Goal: Transaction & Acquisition: Download file/media

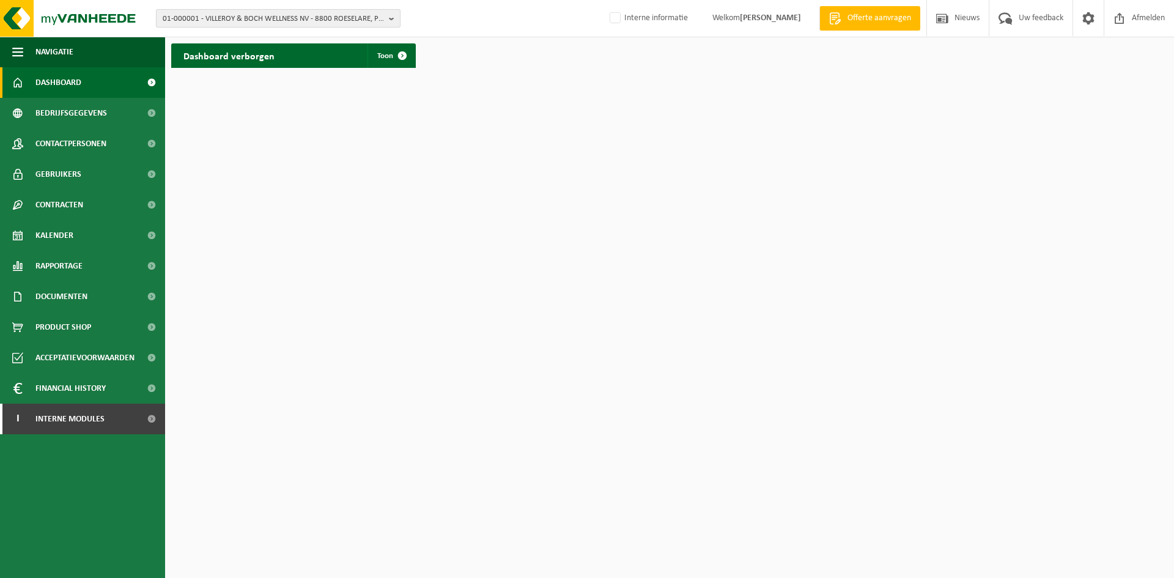
click at [217, 25] on span "01-000001 - VILLEROY & BOCH WELLNESS NV - 8800 ROESELARE, POPULIERSTRAAT 1" at bounding box center [273, 19] width 221 height 18
click at [319, 35] on input "text" at bounding box center [278, 38] width 239 height 15
paste input "10-723698"
type input "10-723698"
click at [319, 55] on strong "10-723698 - TANKTERMINAL - LOKEREN - 9160 LOKEREN, DIJKSTRAAT 9" at bounding box center [261, 55] width 197 height 9
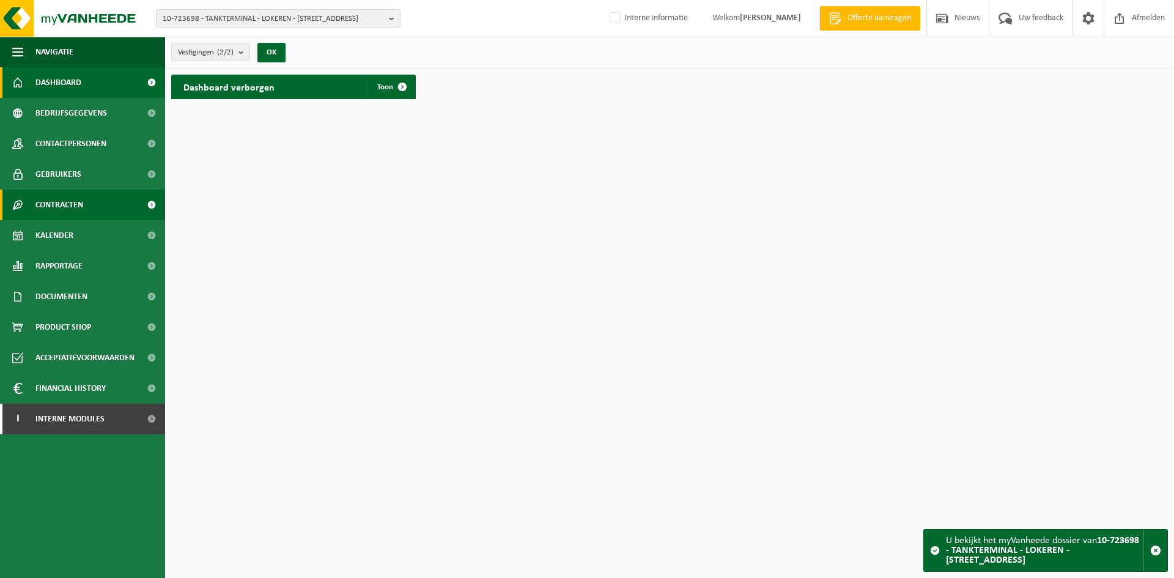
click at [63, 208] on span "Contracten" at bounding box center [59, 205] width 48 height 31
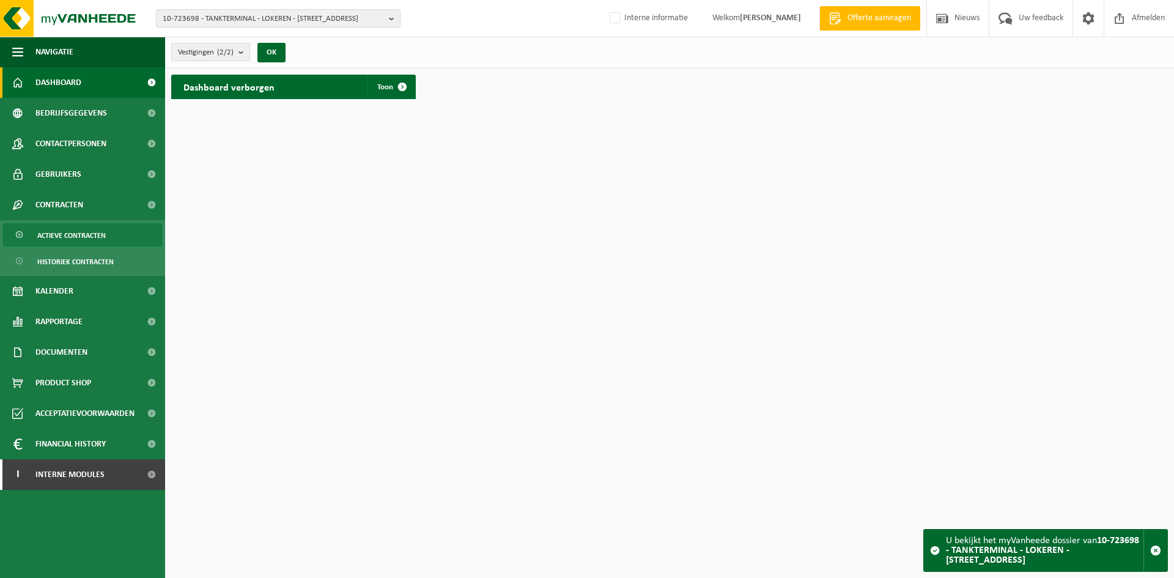
click at [78, 234] on span "Actieve contracten" at bounding box center [71, 235] width 68 height 23
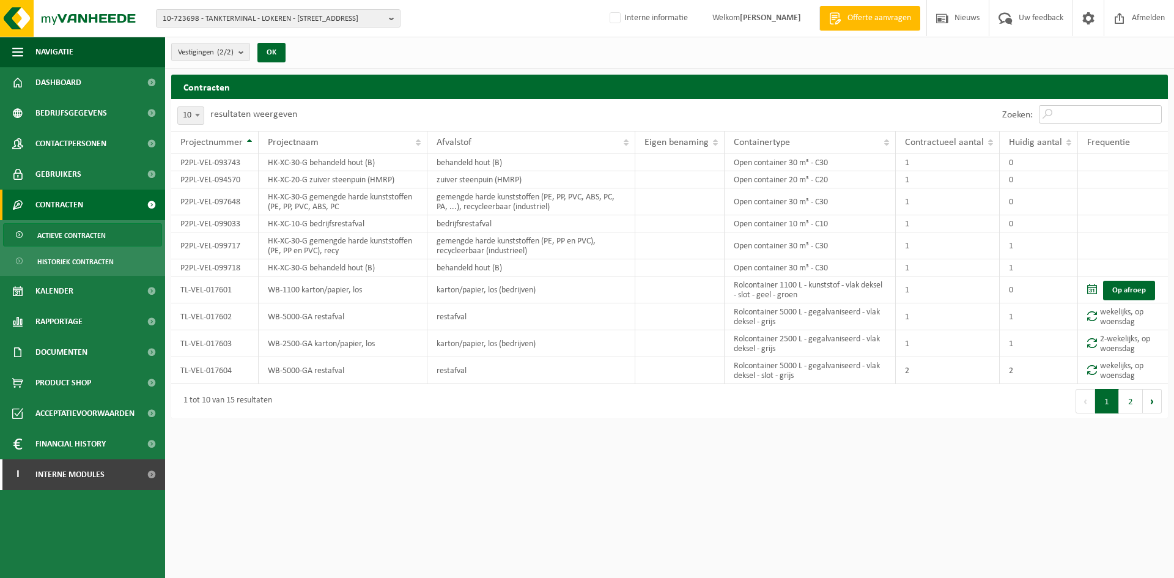
click at [1079, 120] on input "Zoeken:" at bounding box center [1100, 114] width 123 height 18
click at [1058, 110] on input "Zoeken:" at bounding box center [1100, 114] width 123 height 18
paste input "TL-VEL-017603"
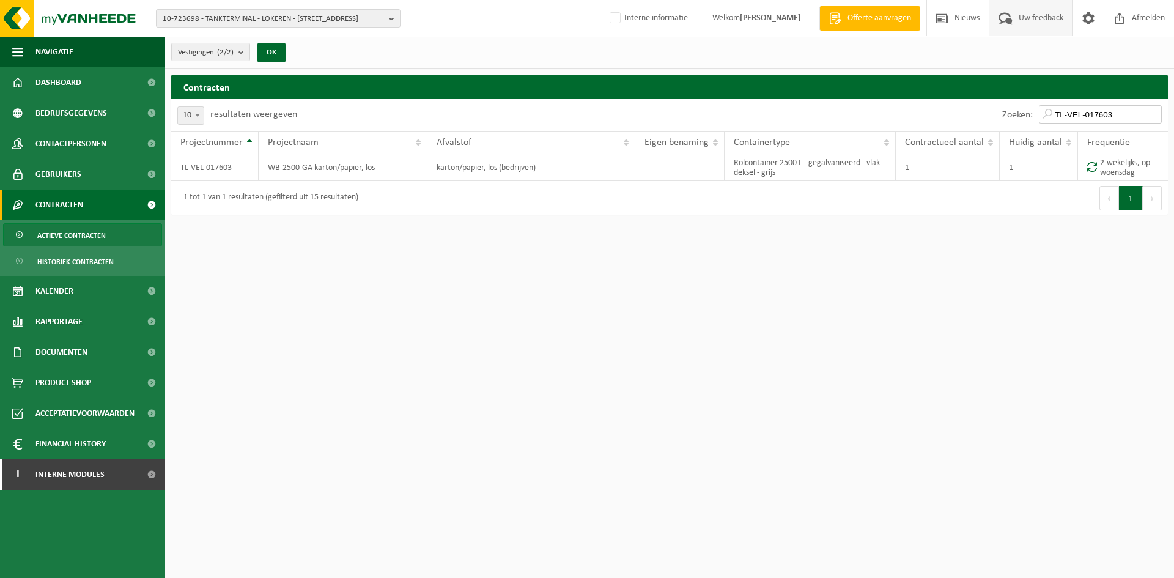
type input "TL-VEL-017603"
click at [232, 19] on span "10-723698 - TANKTERMINAL - LOKEREN - 9160 LOKEREN, DIJKSTRAAT 9" at bounding box center [273, 19] width 221 height 18
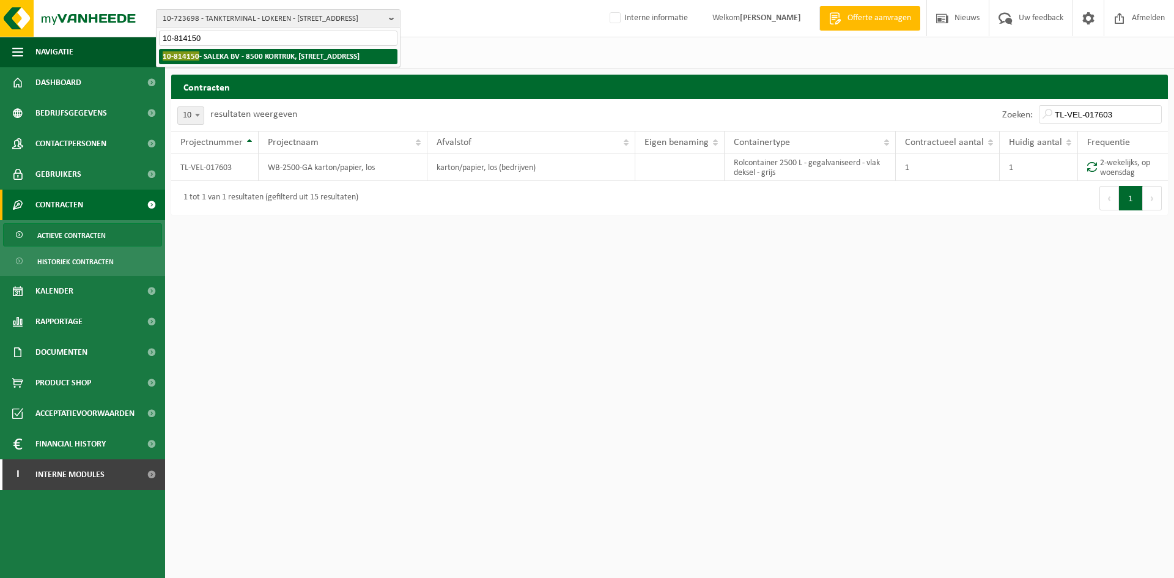
type input "10-814150"
click at [239, 56] on strong "10-814150 - SALEKA BV - 8500 KORTRIJK, DOORNIKSTRAAT 26" at bounding box center [261, 55] width 197 height 9
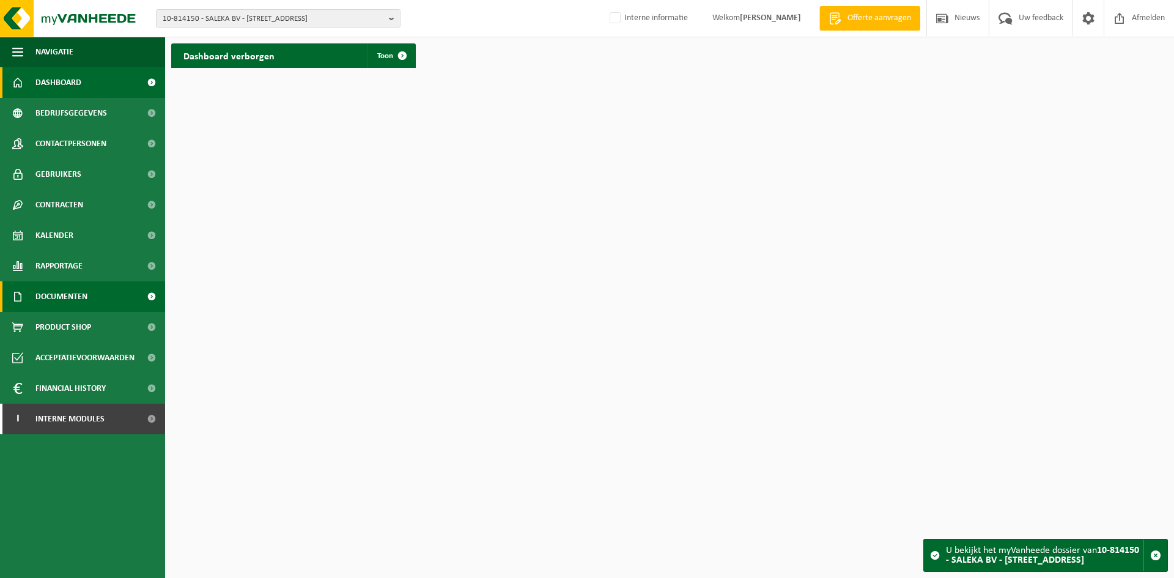
click at [62, 289] on span "Documenten" at bounding box center [61, 296] width 52 height 31
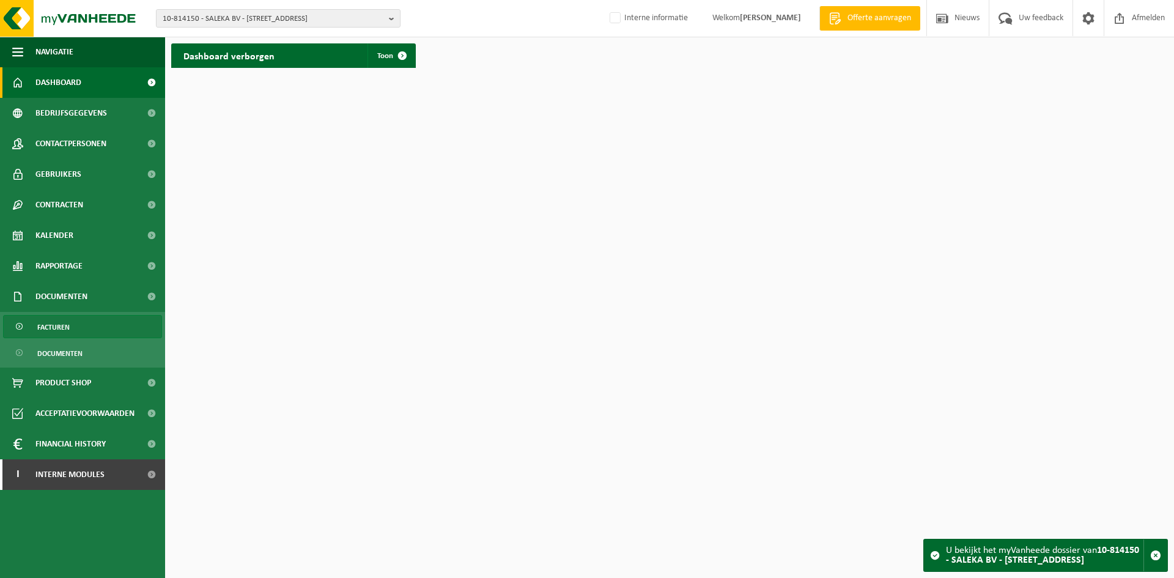
click at [67, 330] on span "Facturen" at bounding box center [53, 327] width 32 height 23
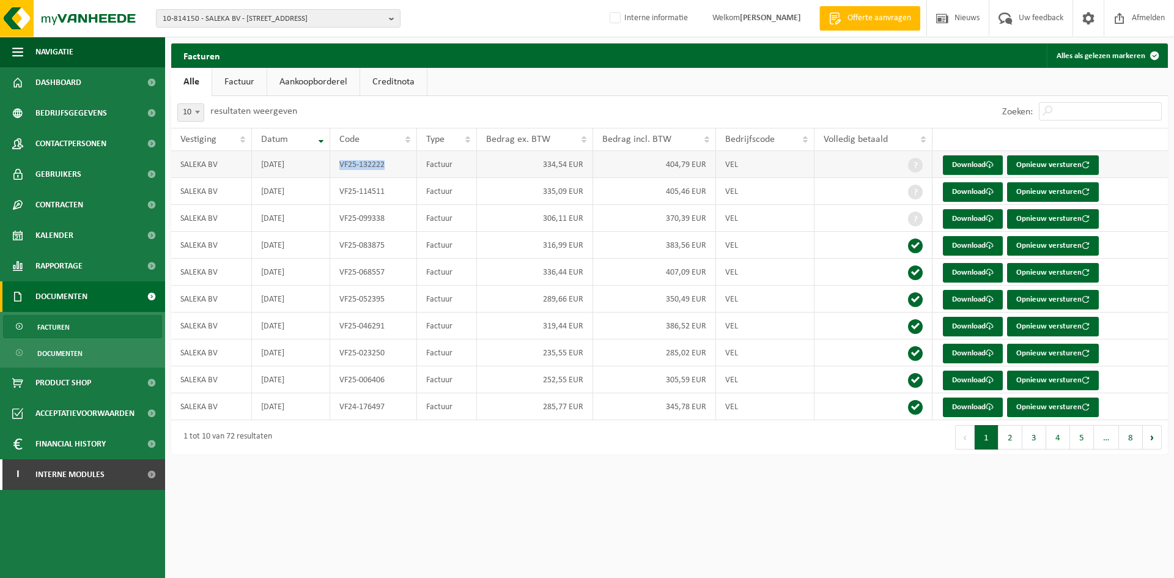
drag, startPoint x: 386, startPoint y: 165, endPoint x: 341, endPoint y: 167, distance: 44.7
click at [341, 167] on td "VF25-132222" at bounding box center [373, 164] width 87 height 27
copy td "VF25-132222"
click at [952, 160] on link "Download" at bounding box center [973, 165] width 60 height 20
click at [1022, 444] on button "2" at bounding box center [1011, 437] width 24 height 24
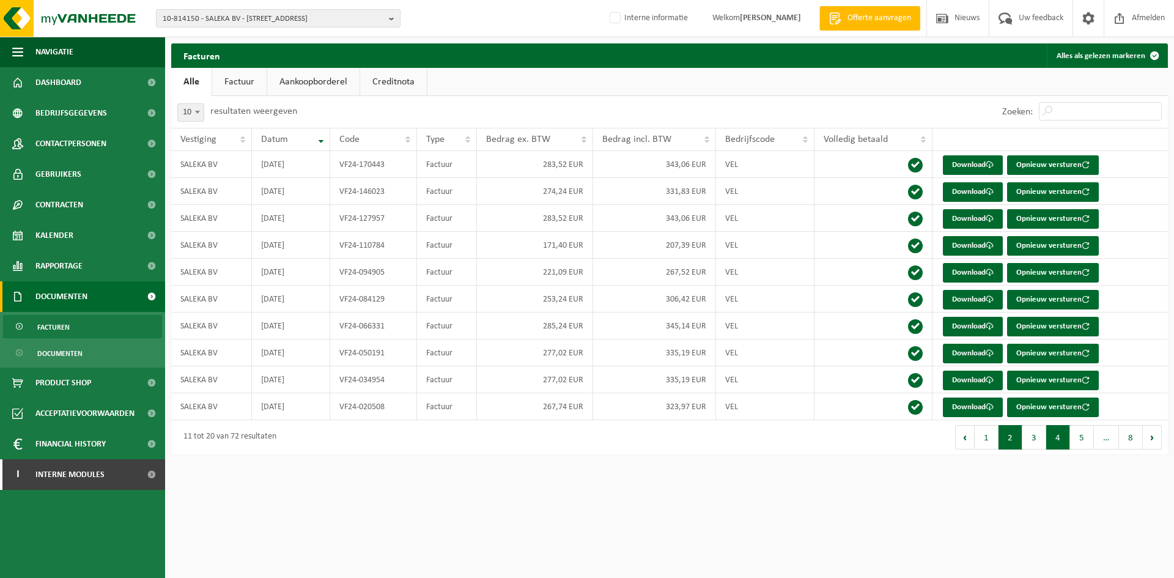
click at [1052, 443] on button "4" at bounding box center [1058, 437] width 24 height 24
click at [1090, 440] on button "5" at bounding box center [1082, 437] width 24 height 24
click at [1114, 440] on button "7" at bounding box center [1107, 437] width 24 height 24
click at [976, 431] on button "1" at bounding box center [987, 437] width 24 height 24
click at [984, 434] on button "1" at bounding box center [987, 437] width 24 height 24
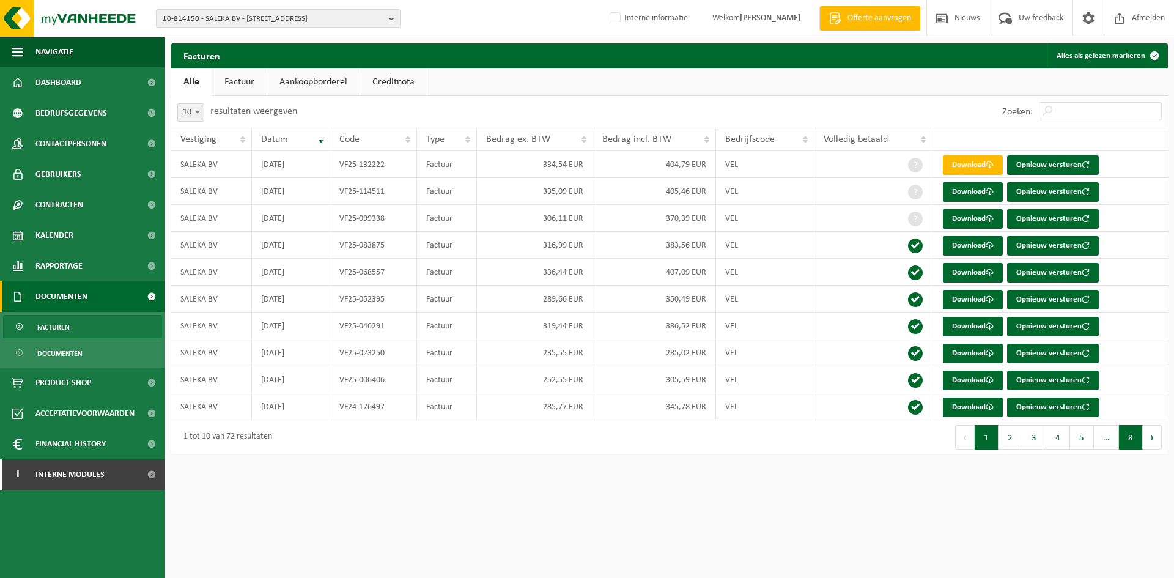
click at [1130, 443] on button "8" at bounding box center [1131, 437] width 24 height 24
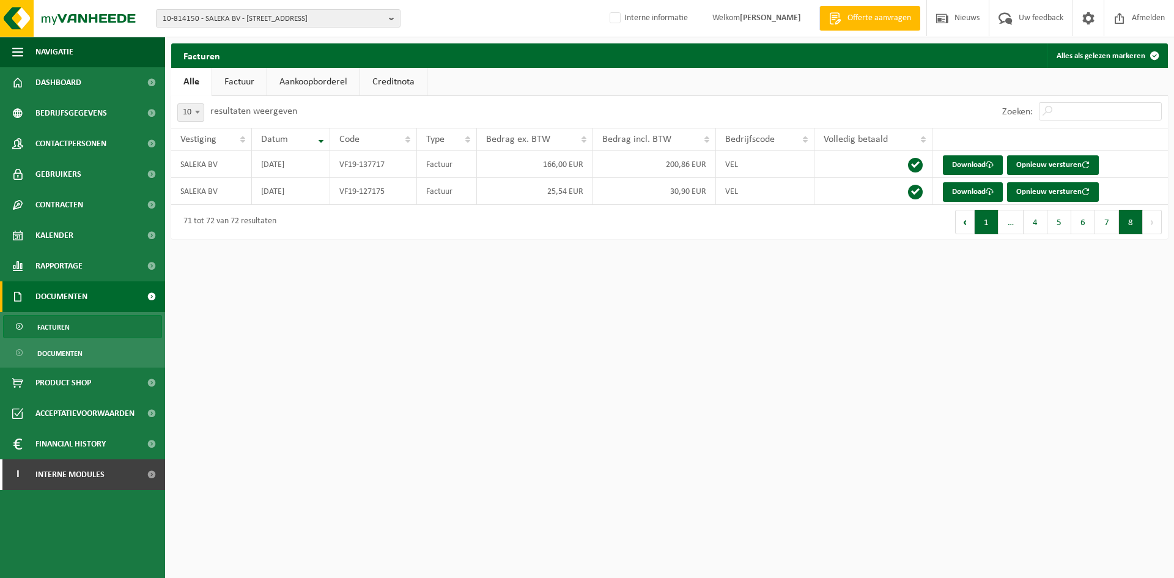
click at [984, 226] on button "1" at bounding box center [987, 222] width 24 height 24
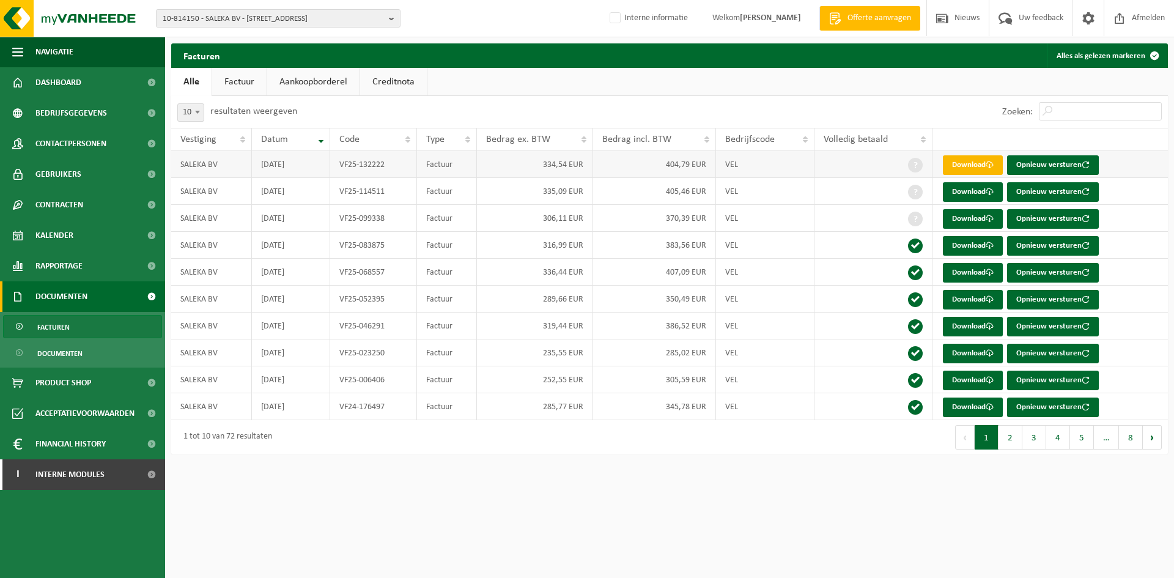
click at [960, 168] on link "Download" at bounding box center [973, 165] width 60 height 20
click at [105, 139] on span "Contactpersonen" at bounding box center [70, 143] width 71 height 31
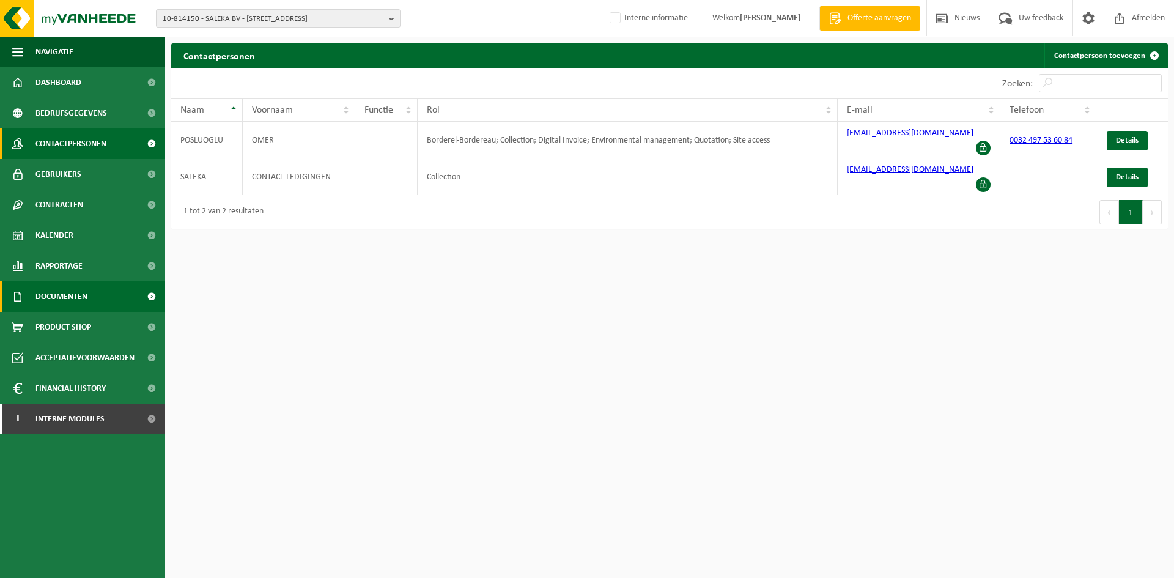
click at [81, 306] on span "Documenten" at bounding box center [61, 296] width 52 height 31
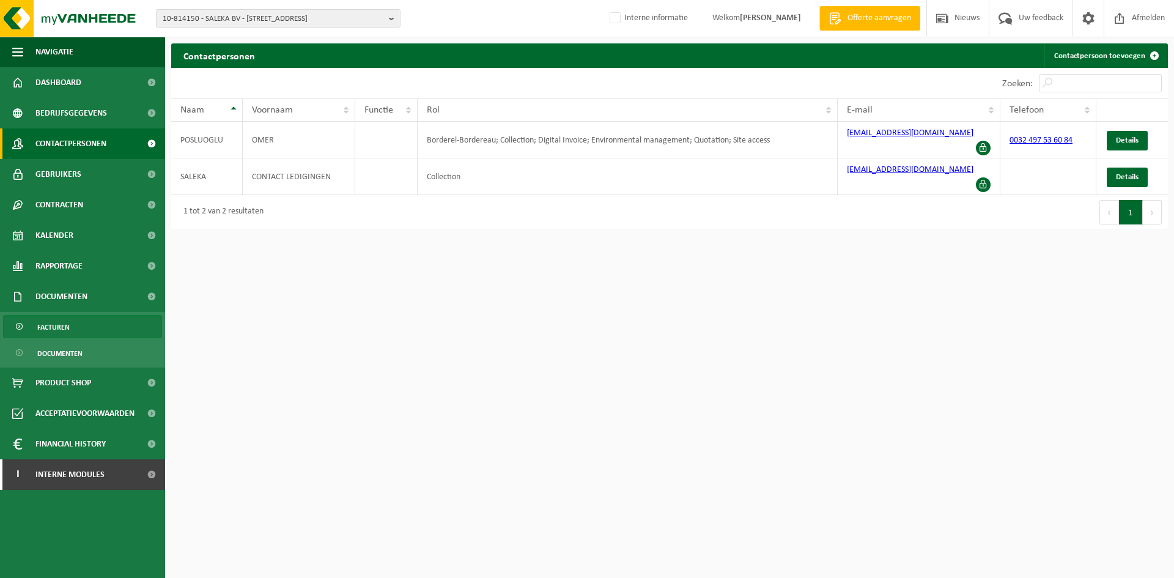
click at [81, 322] on link "Facturen" at bounding box center [82, 326] width 159 height 23
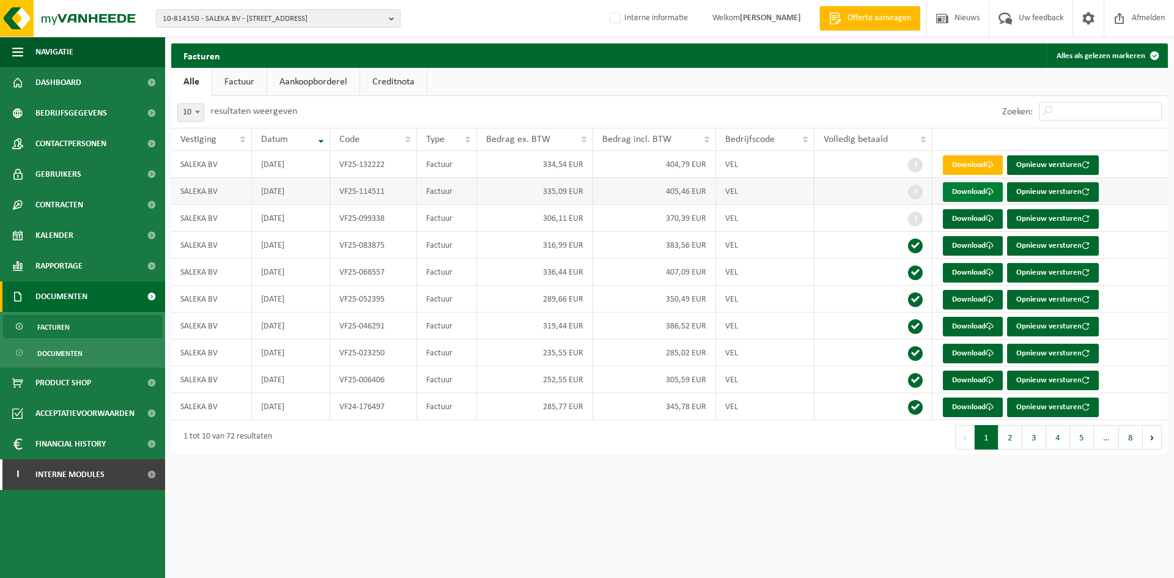
click at [982, 196] on link "Download" at bounding box center [973, 192] width 60 height 20
click at [967, 213] on link "Download" at bounding box center [973, 219] width 60 height 20
click at [60, 236] on span "Kalender" at bounding box center [54, 235] width 38 height 31
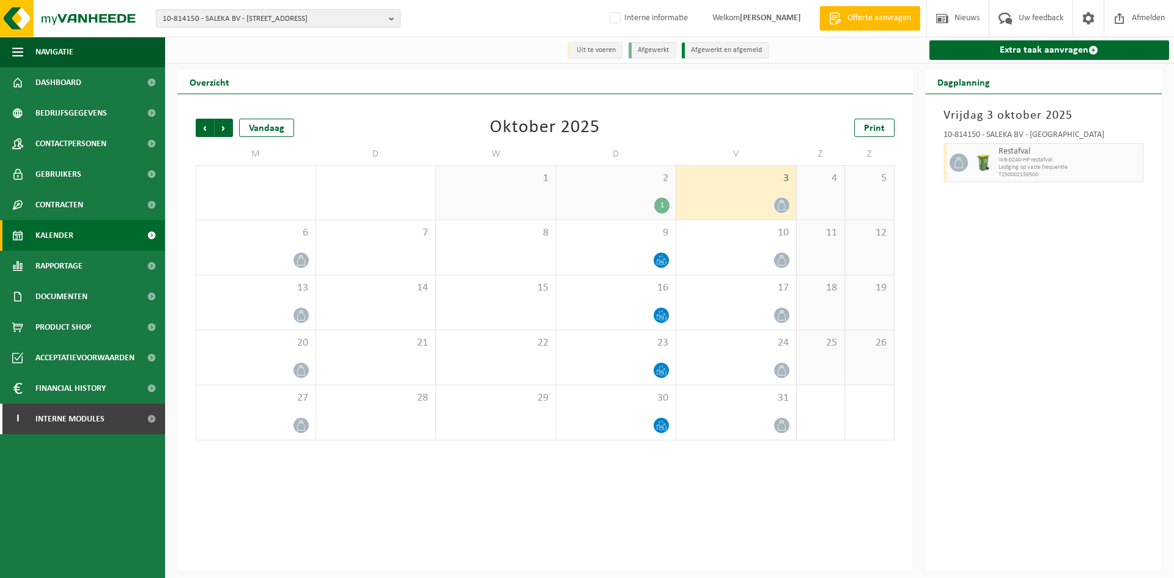
click at [1107, 384] on div "Vrijdag 3 oktober 2025 10-814150 - SALEKA BV - KORTRIJK Restafval WB-0240-HP re…" at bounding box center [1043, 332] width 237 height 476
click at [396, 130] on div "Vorige Volgende Vandaag Oktober 2025 Print" at bounding box center [545, 128] width 699 height 18
click at [76, 306] on span "Documenten" at bounding box center [61, 296] width 52 height 31
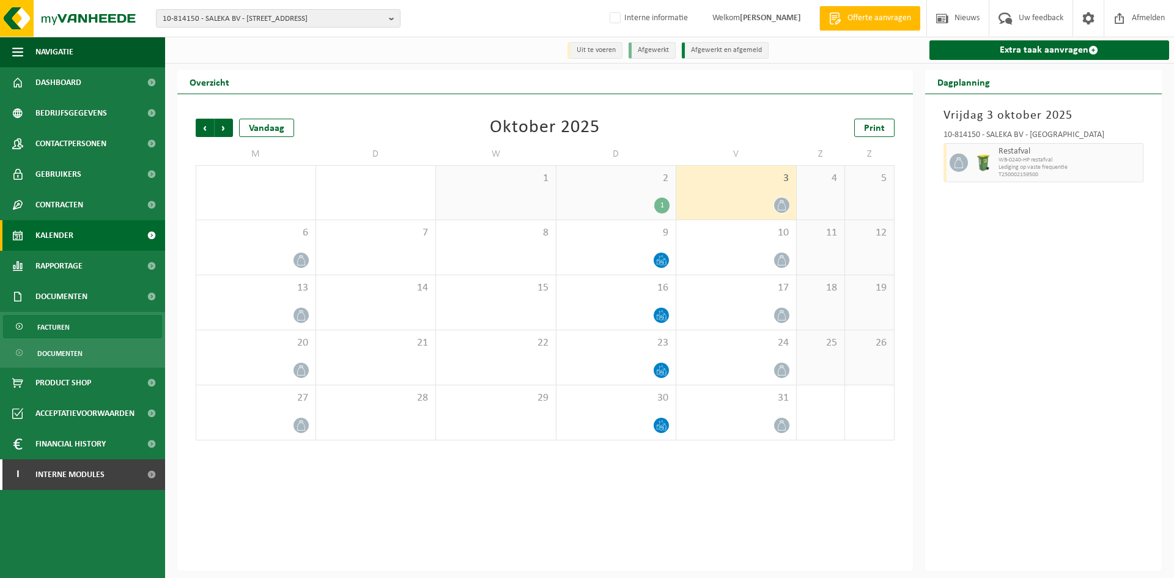
click at [49, 327] on span "Facturen" at bounding box center [53, 327] width 32 height 23
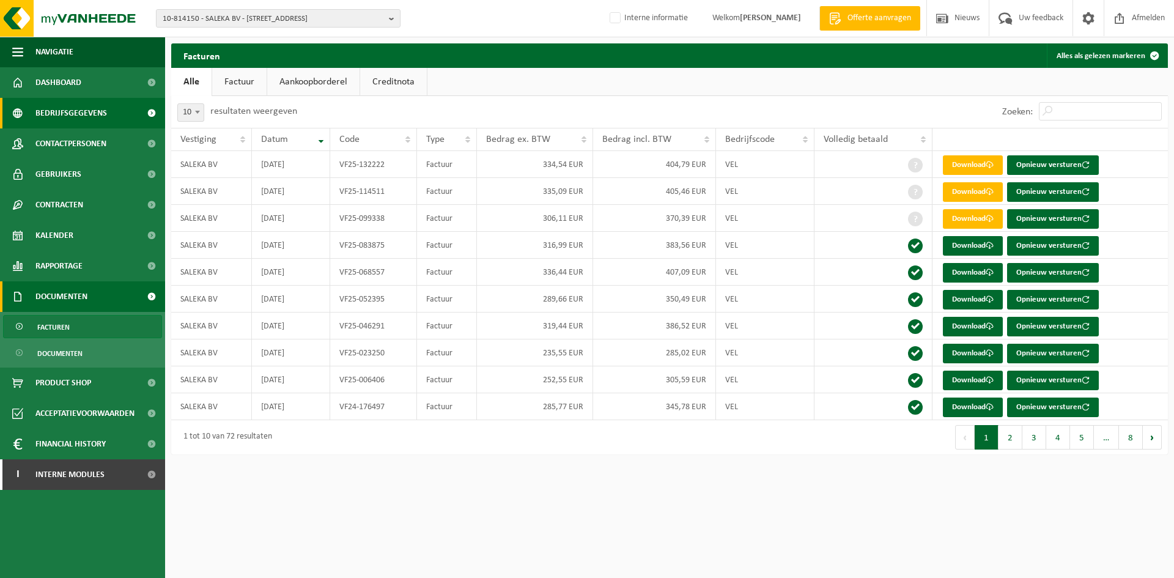
click at [84, 120] on span "Bedrijfsgegevens" at bounding box center [71, 113] width 72 height 31
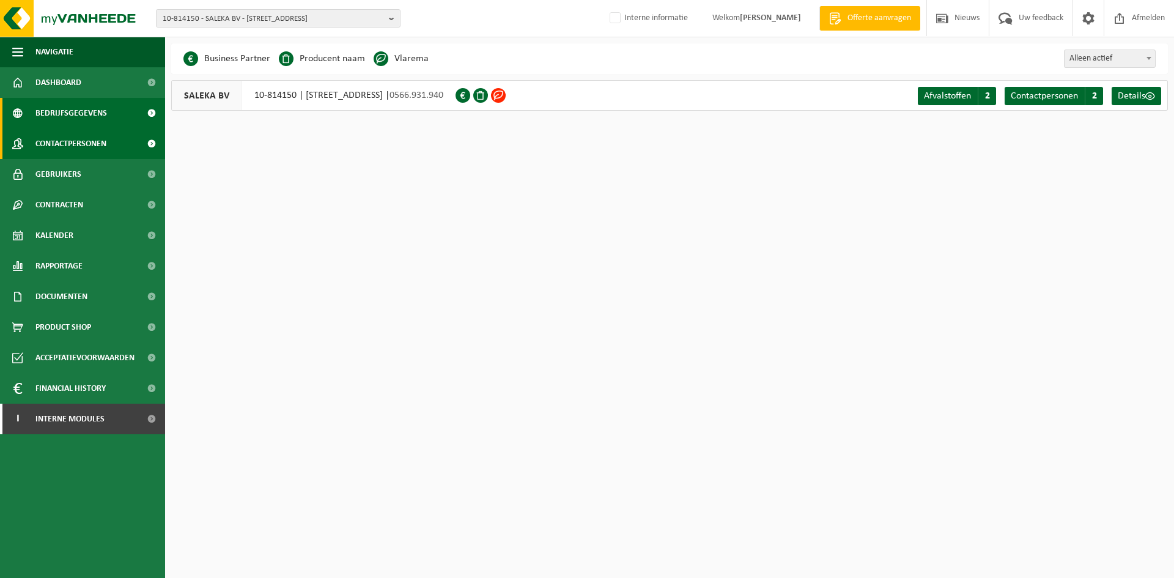
click at [62, 138] on span "Contactpersonen" at bounding box center [70, 143] width 71 height 31
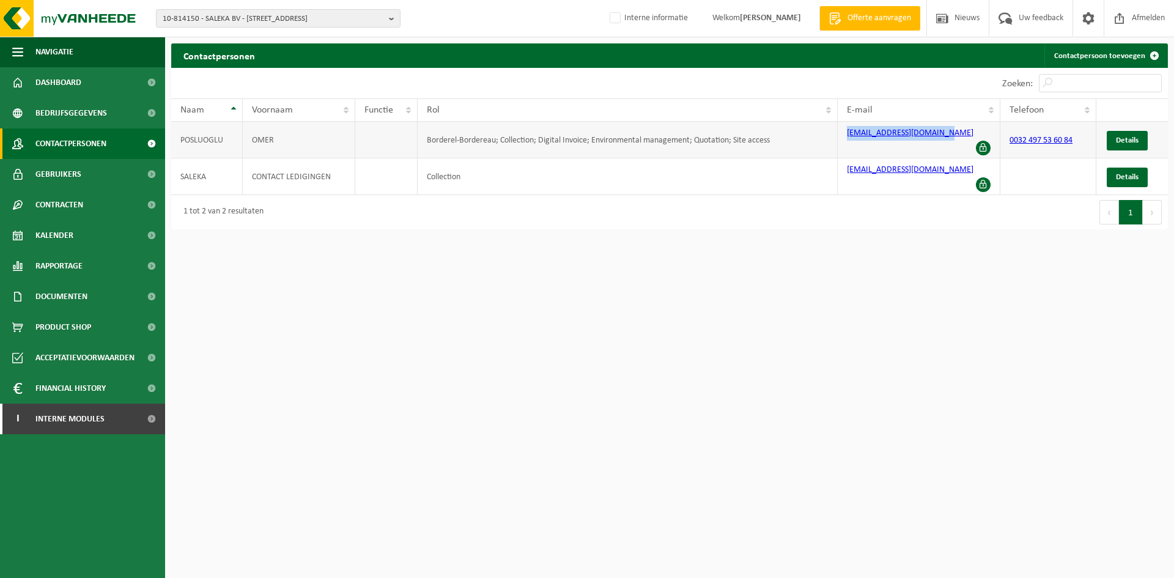
drag, startPoint x: 953, startPoint y: 139, endPoint x: 782, endPoint y: 137, distance: 170.6
click at [782, 137] on tr "POSLUOGLU [PERSON_NAME]-Bordereau; Collection; Digital Invoice; Environmental m…" at bounding box center [669, 140] width 997 height 37
copy tr "[EMAIL_ADDRESS][DOMAIN_NAME]"
click at [62, 416] on span "Interne modules" at bounding box center [69, 419] width 69 height 31
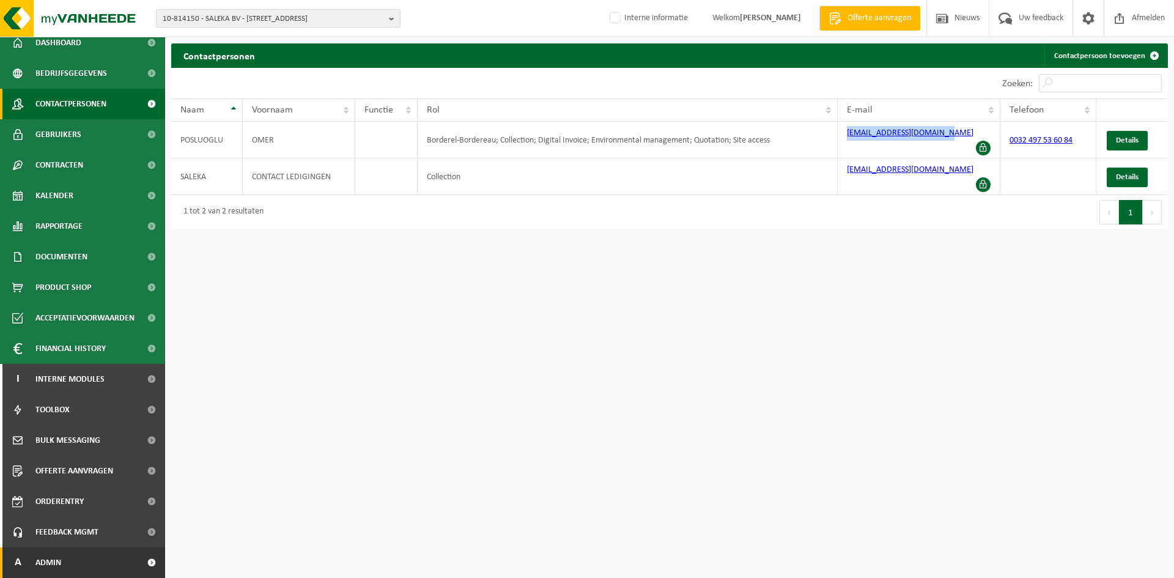
click at [71, 565] on link "A Admin" at bounding box center [82, 562] width 165 height 31
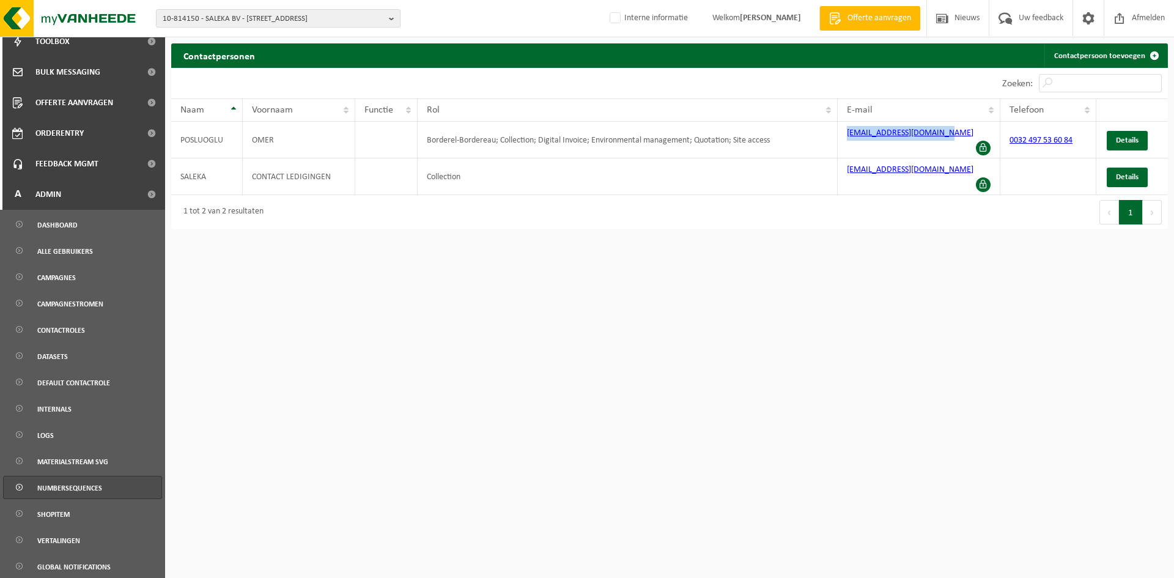
scroll to position [464, 0]
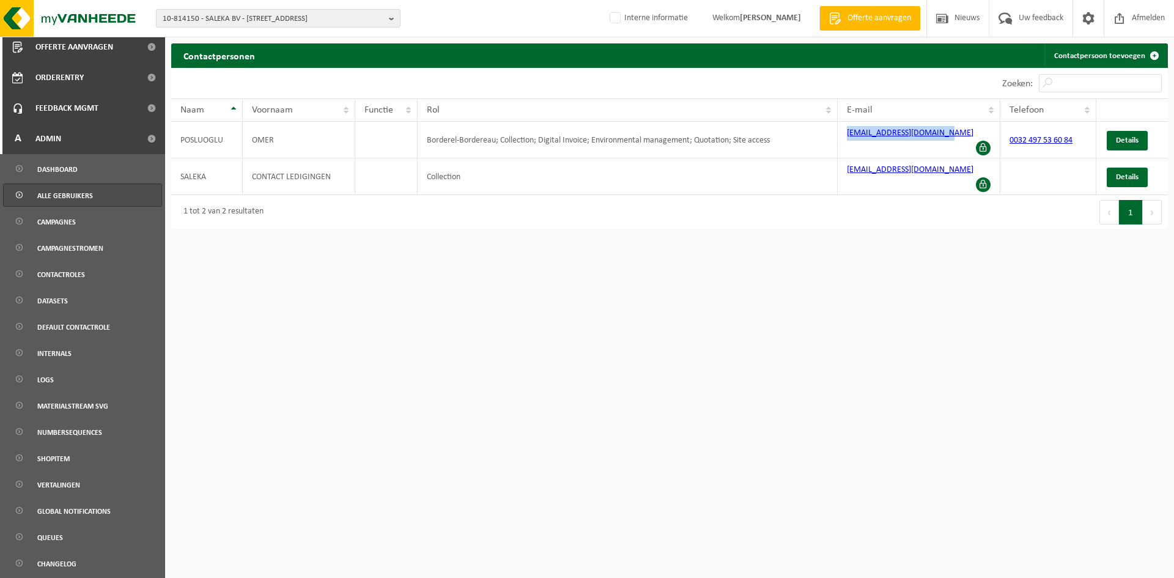
click at [79, 186] on span "Alle gebruikers" at bounding box center [65, 195] width 56 height 23
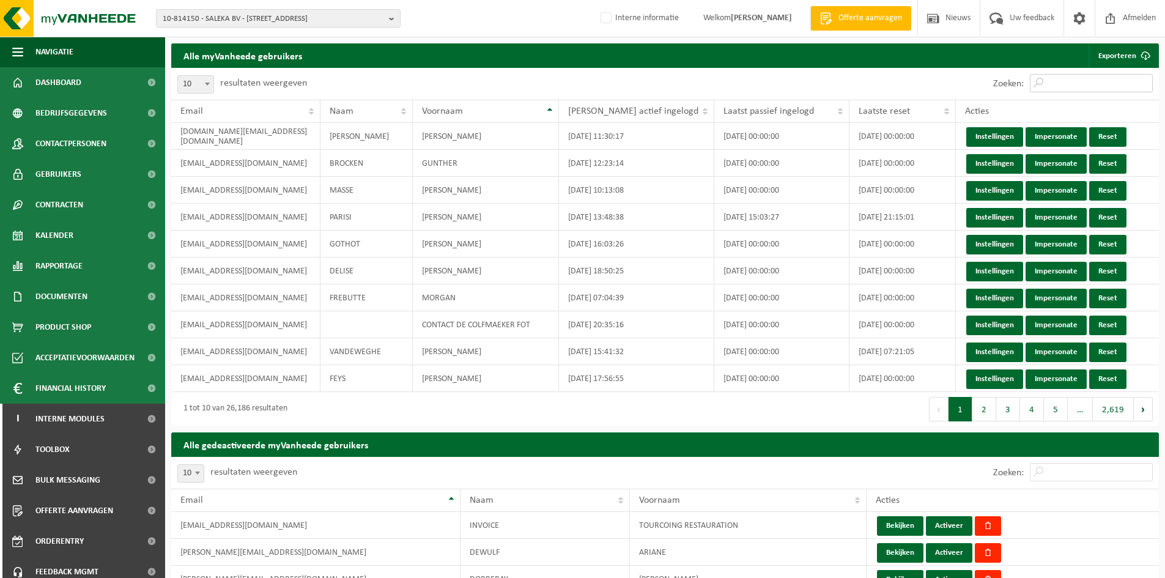
click at [1072, 80] on input "Zoeken:" at bounding box center [1091, 83] width 123 height 18
paste input "[EMAIL_ADDRESS][DOMAIN_NAME]"
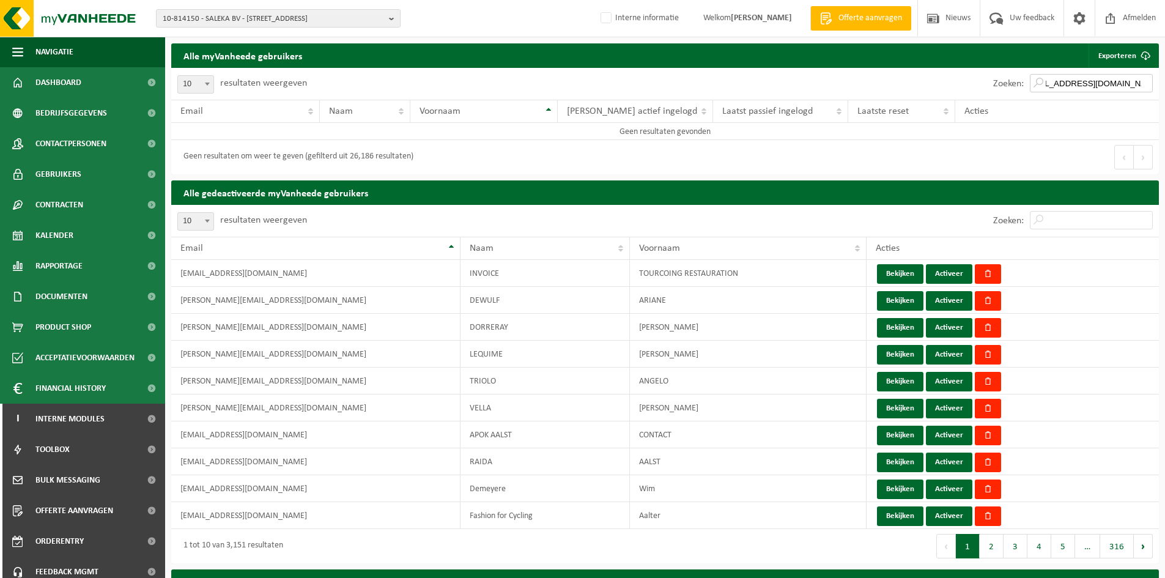
drag, startPoint x: 1104, startPoint y: 83, endPoint x: 1174, endPoint y: 91, distance: 70.2
click at [1165, 86] on html "10-814150 - SALEKA BV - 8500 KORTRIJK, DOORNIKSTRAAT 26 10-814150 - SALEKA BV -…" at bounding box center [582, 289] width 1165 height 578
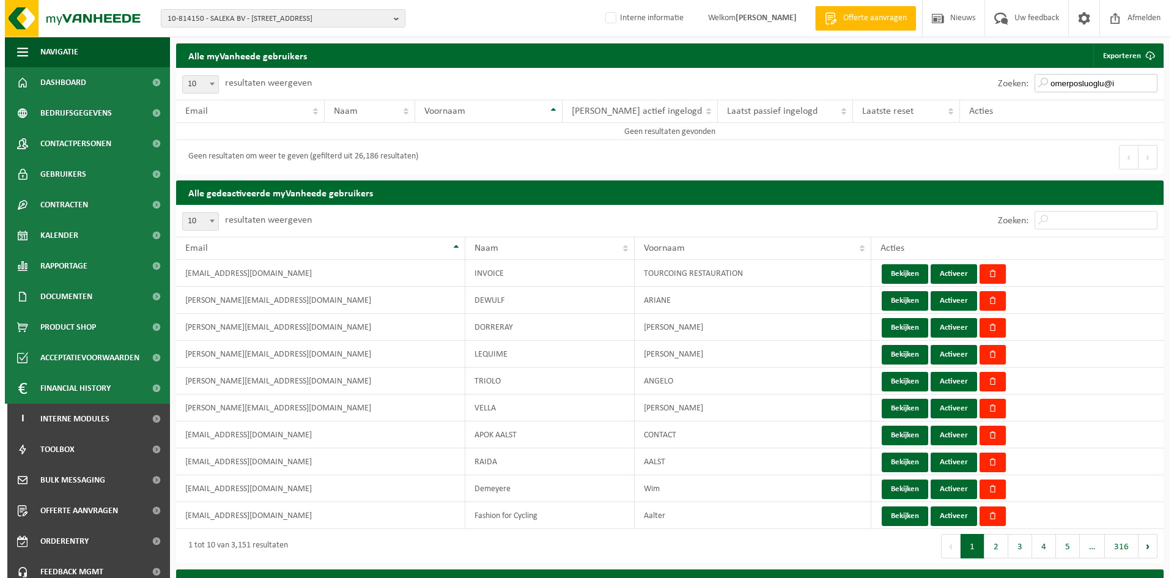
scroll to position [0, 0]
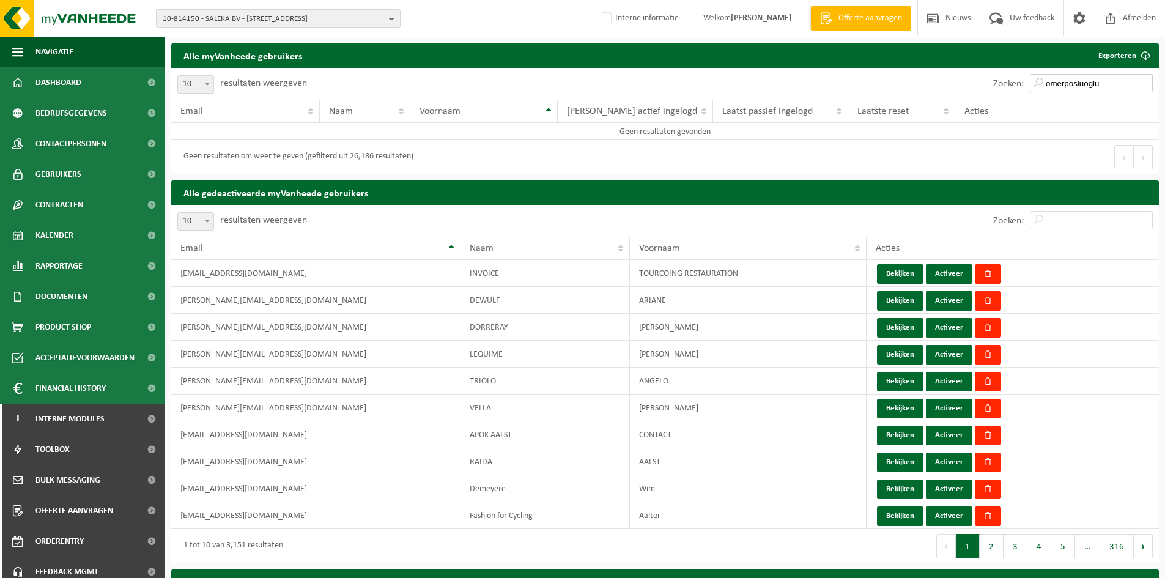
drag, startPoint x: 1122, startPoint y: 86, endPoint x: 1067, endPoint y: 86, distance: 55.0
click at [1089, 86] on input "omerposluoglu" at bounding box center [1091, 83] width 123 height 18
click at [1062, 84] on input "omerposluoglu" at bounding box center [1091, 83] width 123 height 18
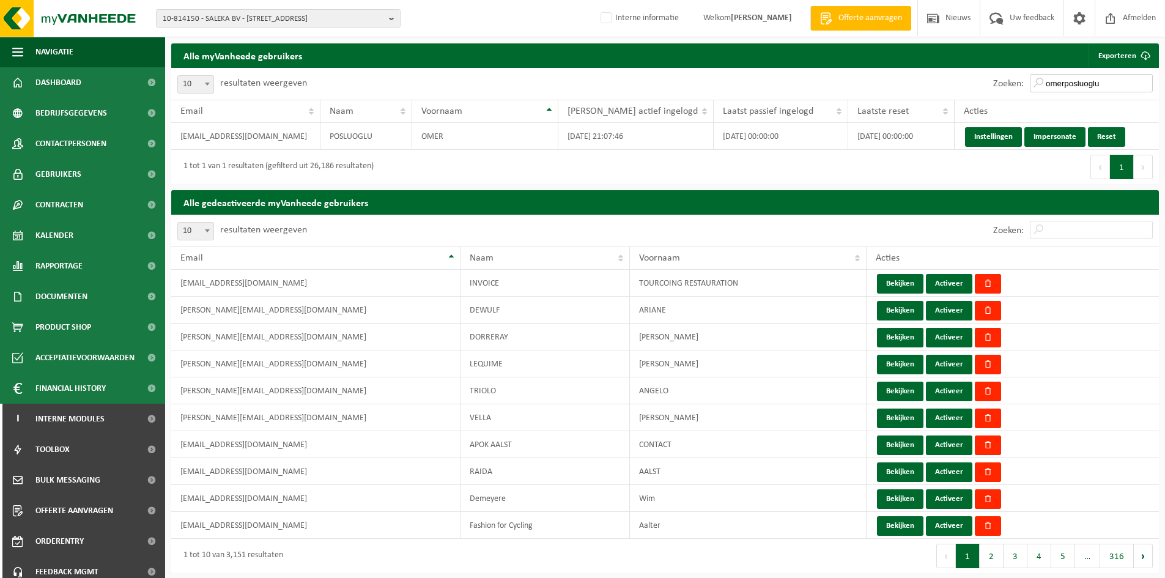
drag, startPoint x: 1115, startPoint y: 81, endPoint x: 996, endPoint y: 83, distance: 119.3
click at [996, 83] on div "Zoeken: omerposluoglu" at bounding box center [1073, 84] width 172 height 32
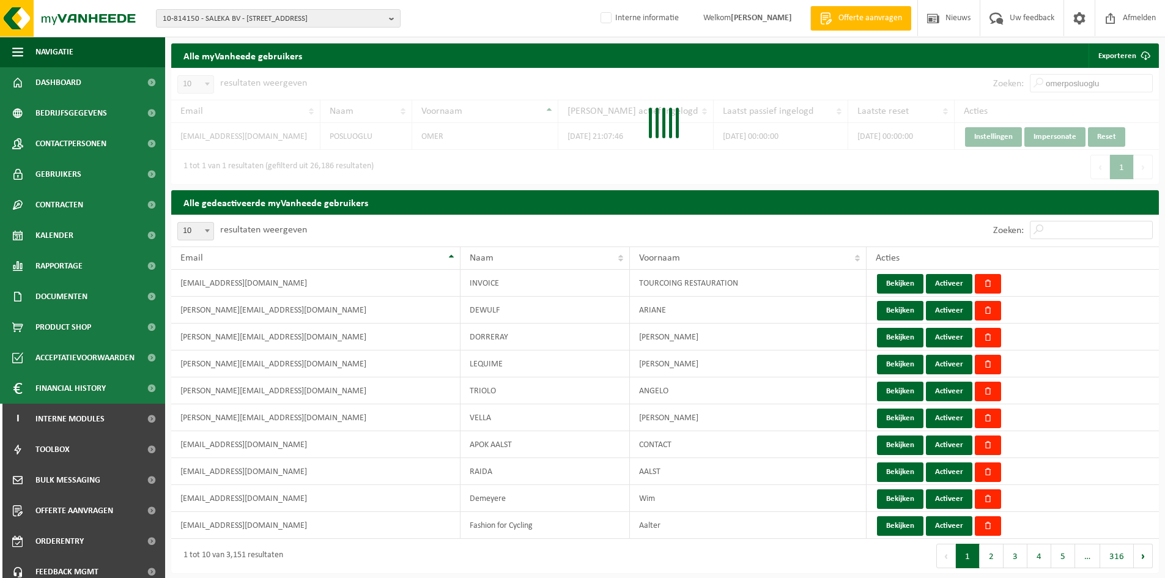
type input "omerposluoglu"
click at [1086, 226] on input "Zoeken:" at bounding box center [1091, 230] width 123 height 18
paste input "omerposluoglu"
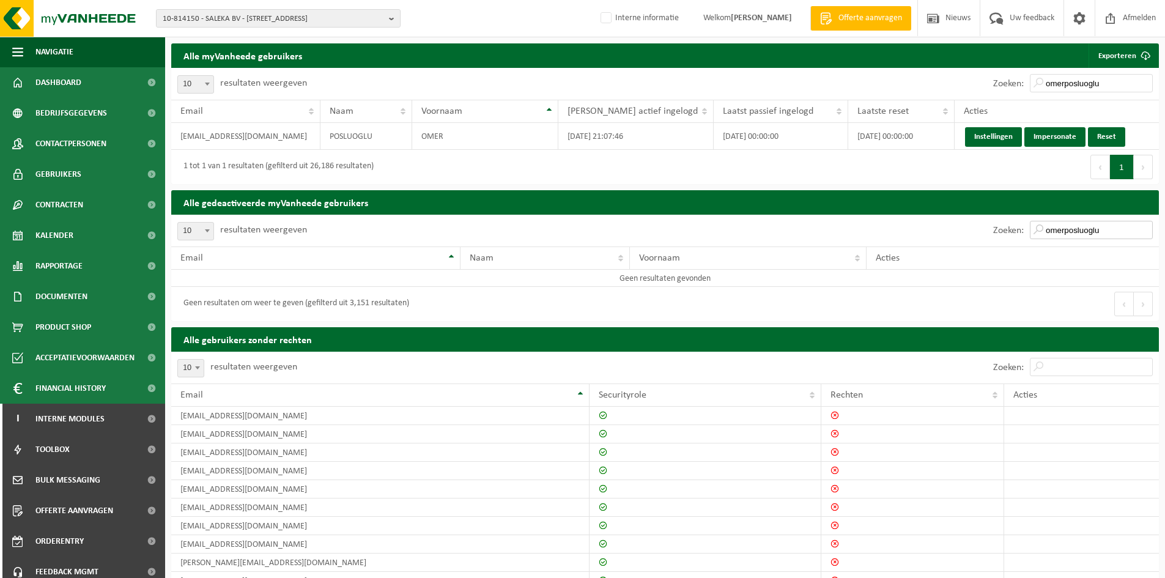
type input "omerposluoglu"
click at [1057, 373] on input "Zoeken:" at bounding box center [1091, 367] width 123 height 18
paste input "omerposluoglu"
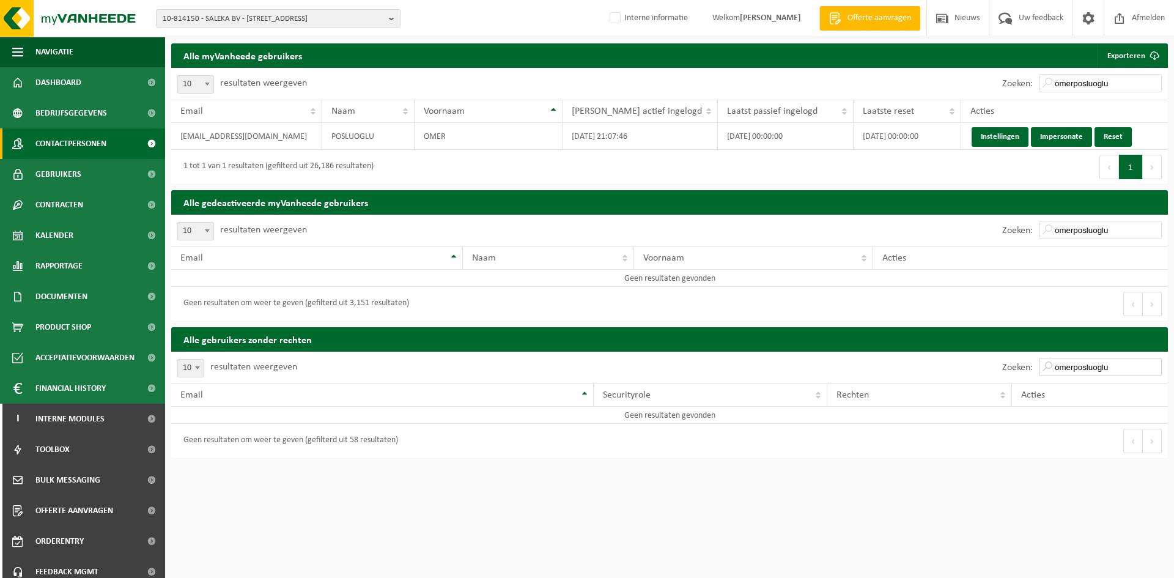
type input "omerposluoglu"
click at [98, 145] on span "Contactpersonen" at bounding box center [70, 143] width 71 height 31
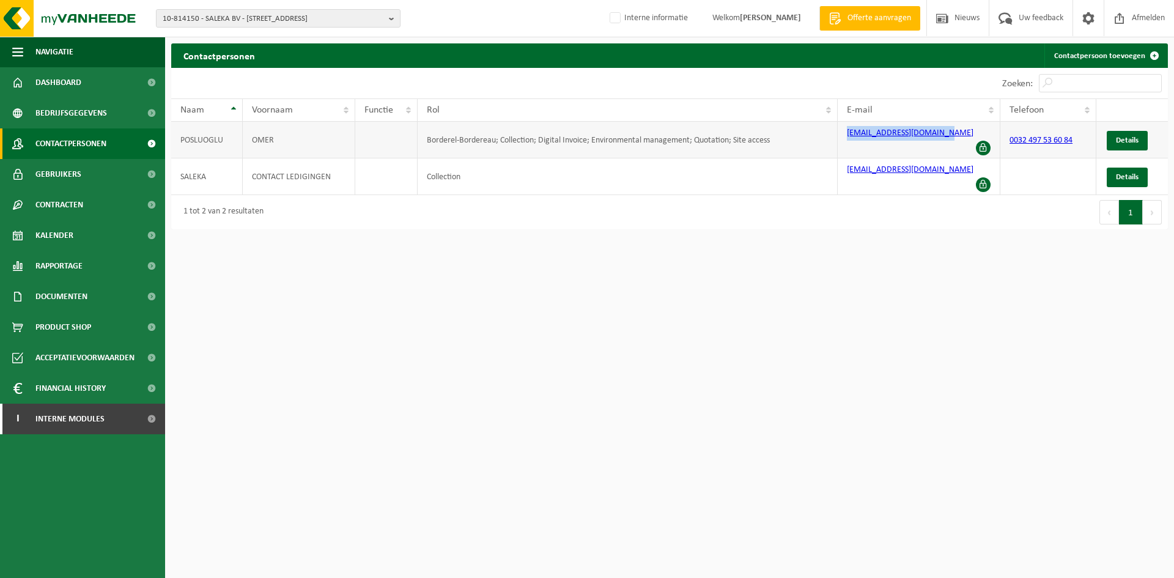
drag, startPoint x: 952, startPoint y: 140, endPoint x: 837, endPoint y: 138, distance: 115.6
click at [837, 138] on tr "POSLUOGLU OMER Borderel-Bordereau; Collection; Digital Invoice; Environmental m…" at bounding box center [669, 140] width 997 height 37
click at [90, 179] on link "Gebruikers" at bounding box center [82, 174] width 165 height 31
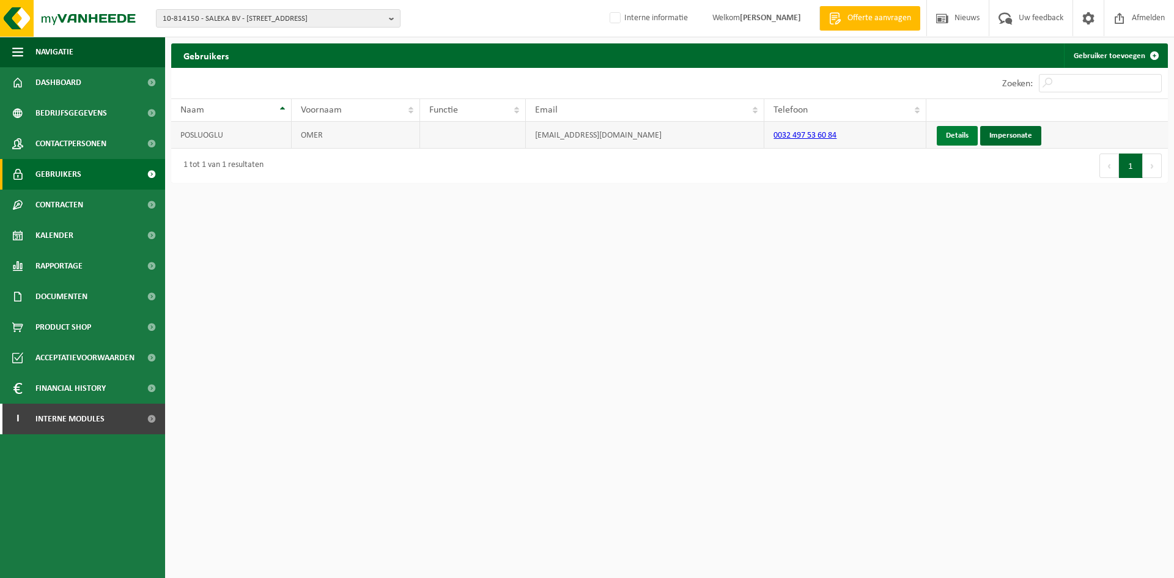
click at [960, 139] on link "Details" at bounding box center [957, 136] width 41 height 20
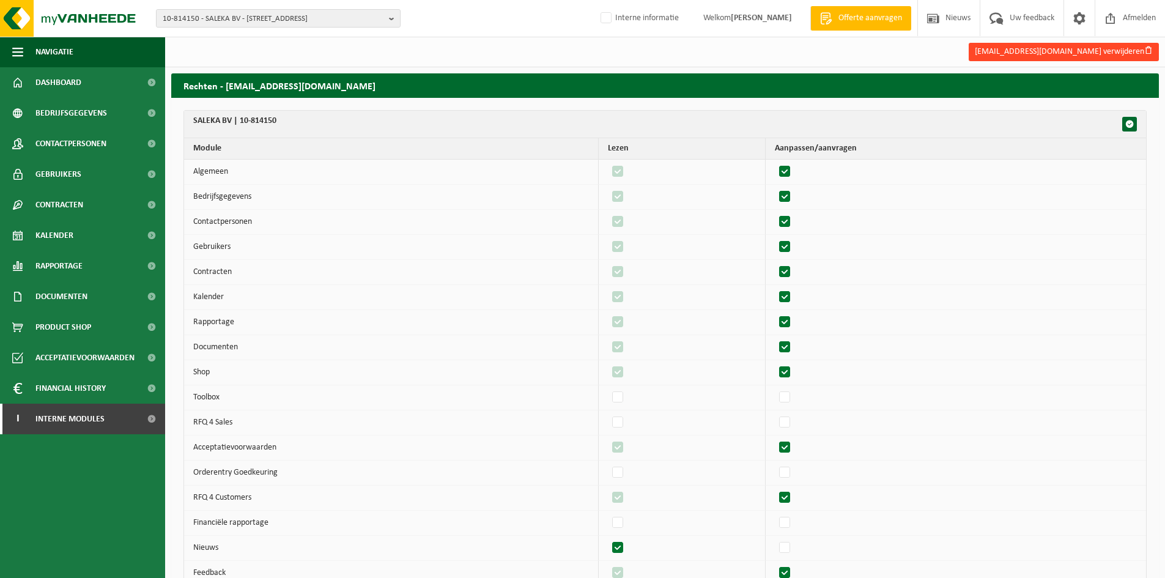
click at [1122, 53] on button "omerposluoglu@hotmail.com verwijderen" at bounding box center [1064, 52] width 190 height 18
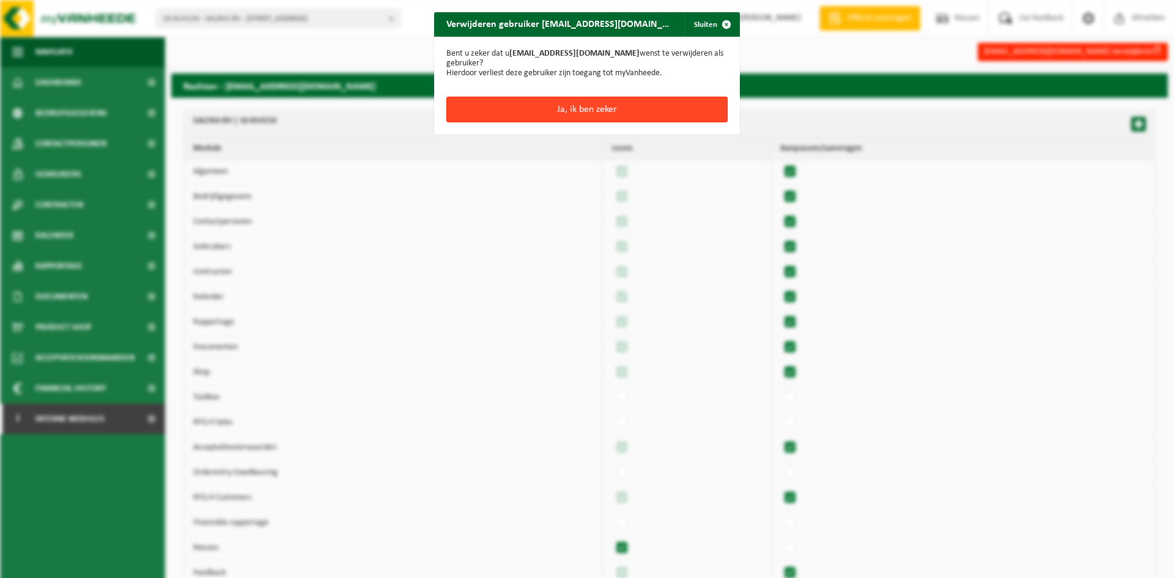
click at [589, 106] on button "Ja, ik ben zeker" at bounding box center [586, 110] width 281 height 26
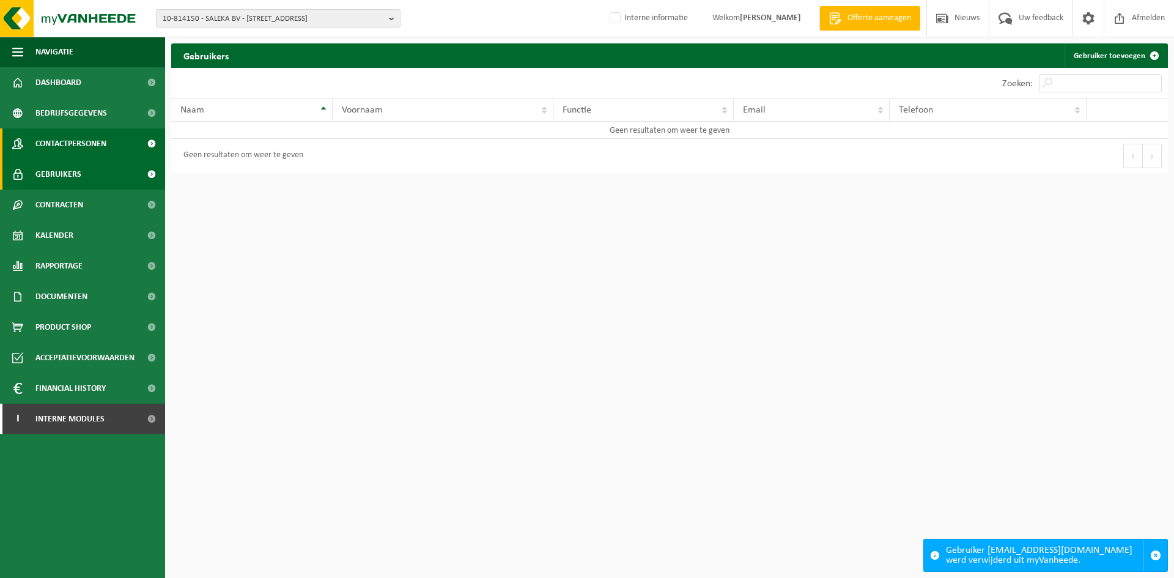
click at [72, 150] on span "Contactpersonen" at bounding box center [70, 143] width 71 height 31
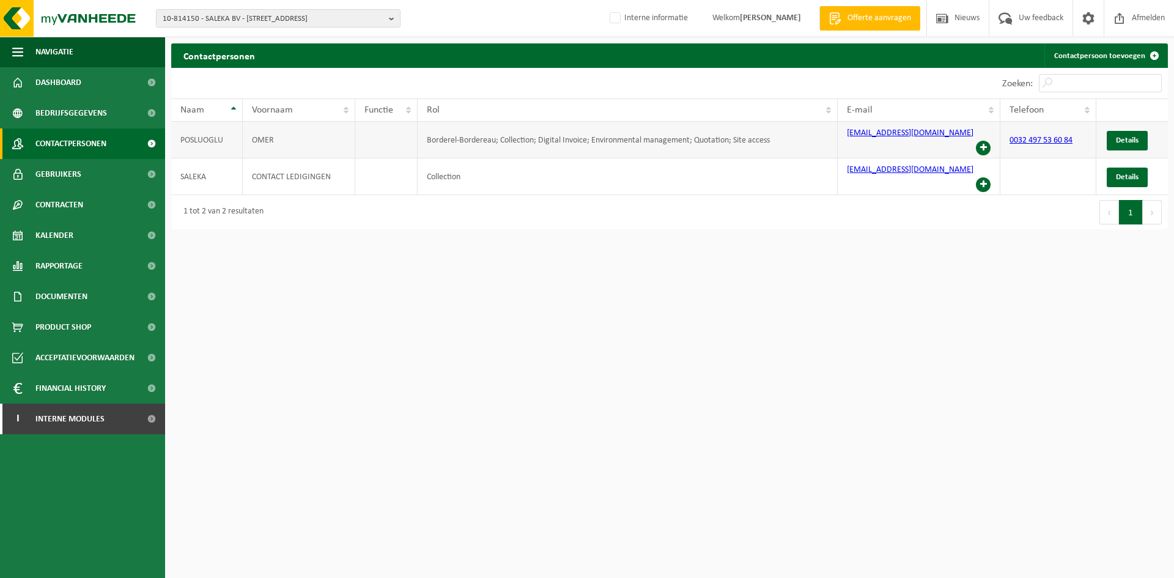
click at [981, 141] on span at bounding box center [983, 148] width 15 height 15
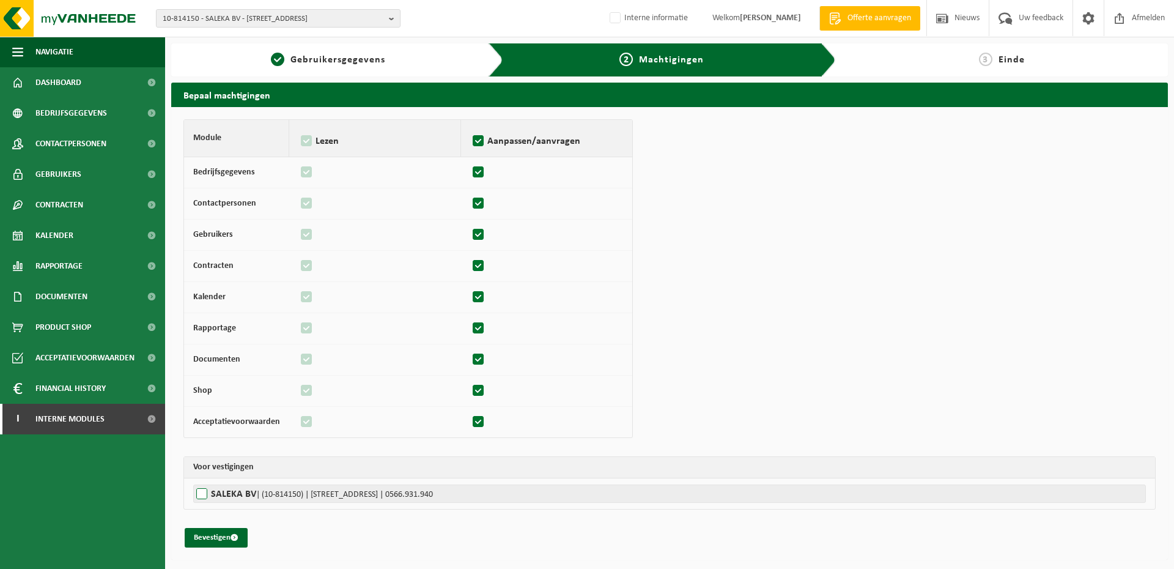
click at [245, 496] on label"] "SALEKA BV | (10-814150) | [STREET_ADDRESS] | 0566.931.940" at bounding box center [669, 493] width 953 height 18
click at [245, 496] on input "SALEKA BV | (10-814150) | [STREET_ADDRESS] | 0566.931.940" at bounding box center [780, 493] width 1174 height 18
checkbox input "true"
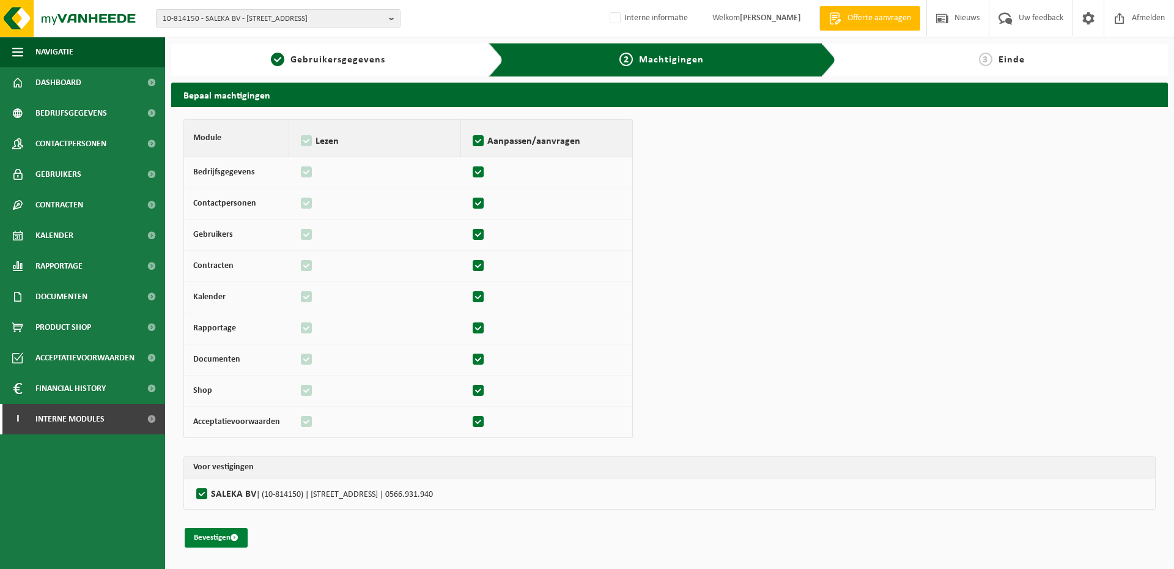
click at [223, 537] on button "Bevestigen" at bounding box center [216, 538] width 63 height 20
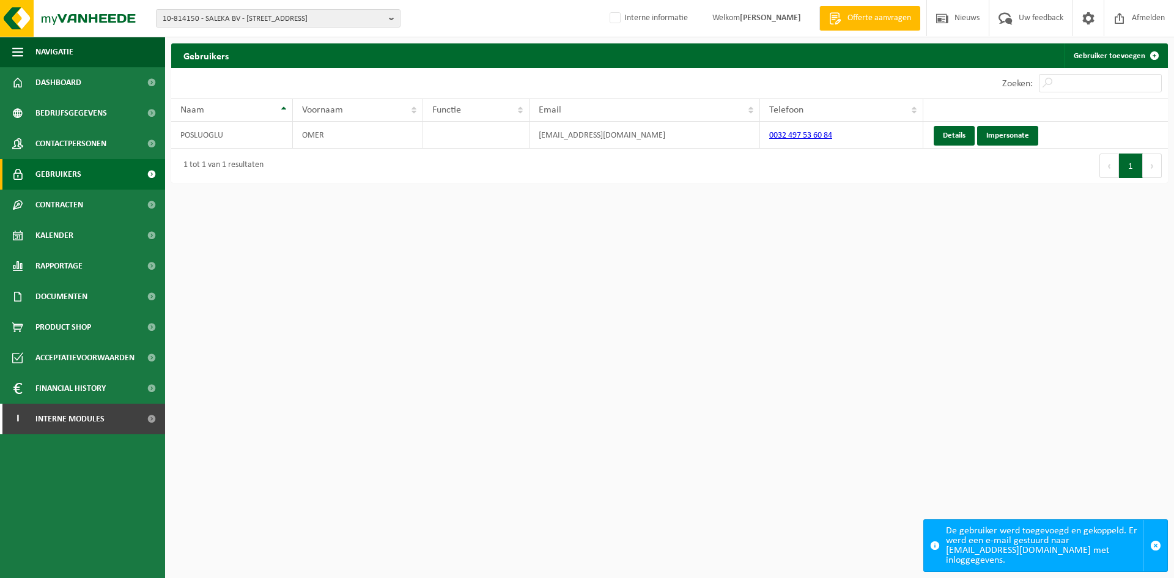
click at [114, 172] on link "Gebruikers" at bounding box center [82, 174] width 165 height 31
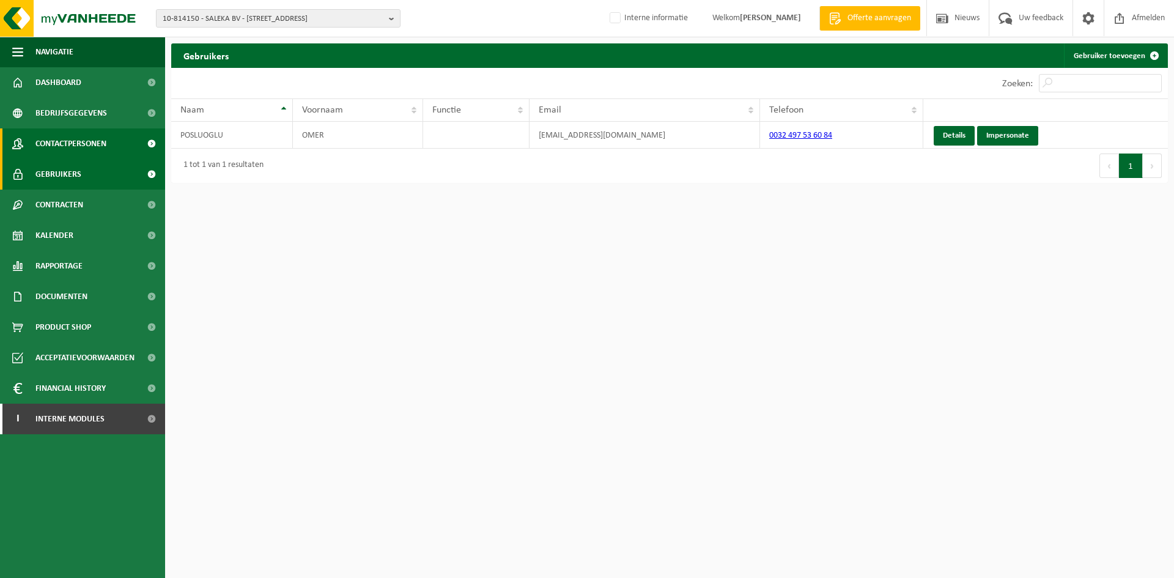
click at [103, 144] on span "Contactpersonen" at bounding box center [70, 143] width 71 height 31
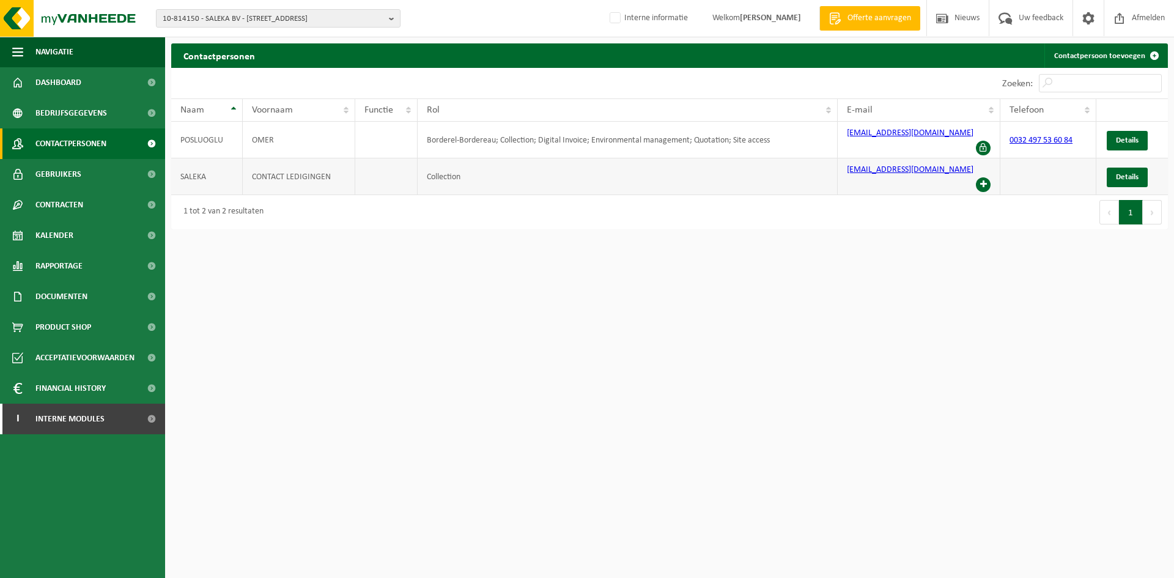
click at [981, 177] on span at bounding box center [983, 184] width 15 height 15
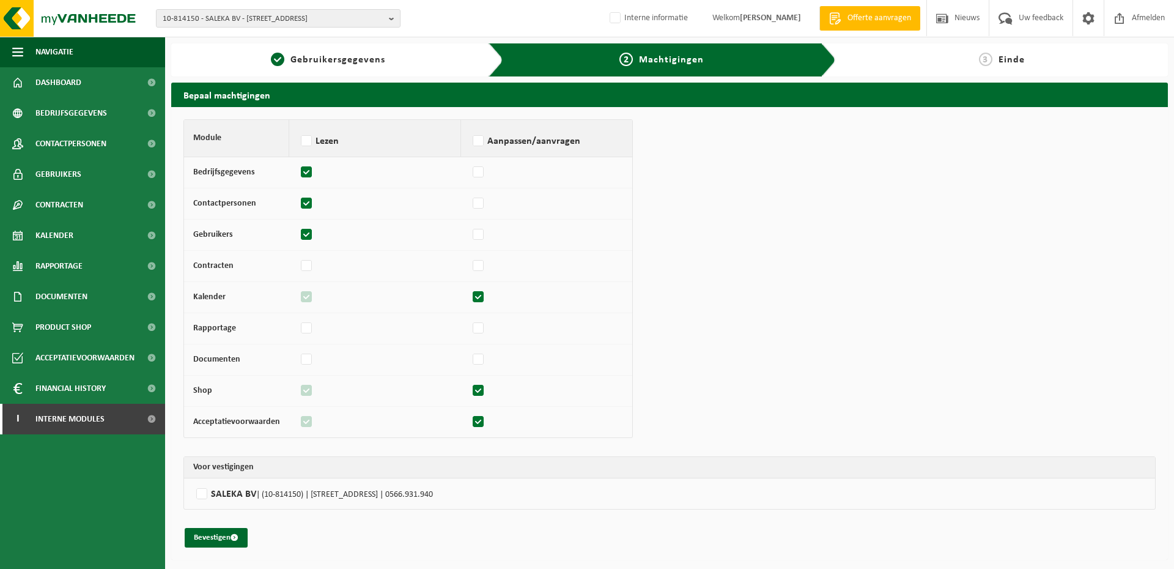
click at [231, 476] on th "Voor vestigingen" at bounding box center [669, 467] width 971 height 21
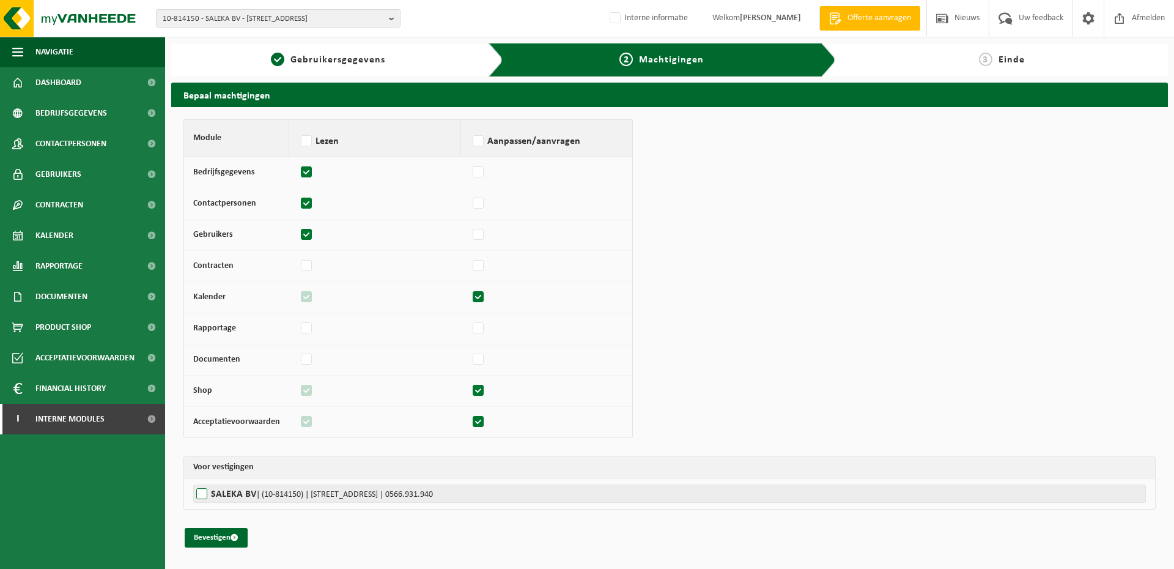
click at [228, 495] on label"] "SALEKA BV | (10-814150) | DOORNIKSTRAAT 26, 8500 KORTRIJK | 0566.931.940" at bounding box center [669, 493] width 953 height 18
click at [228, 495] on input "SALEKA BV | (10-814150) | DOORNIKSTRAAT 26, 8500 KORTRIJK | 0566.931.940" at bounding box center [780, 493] width 1174 height 18
checkbox input "true"
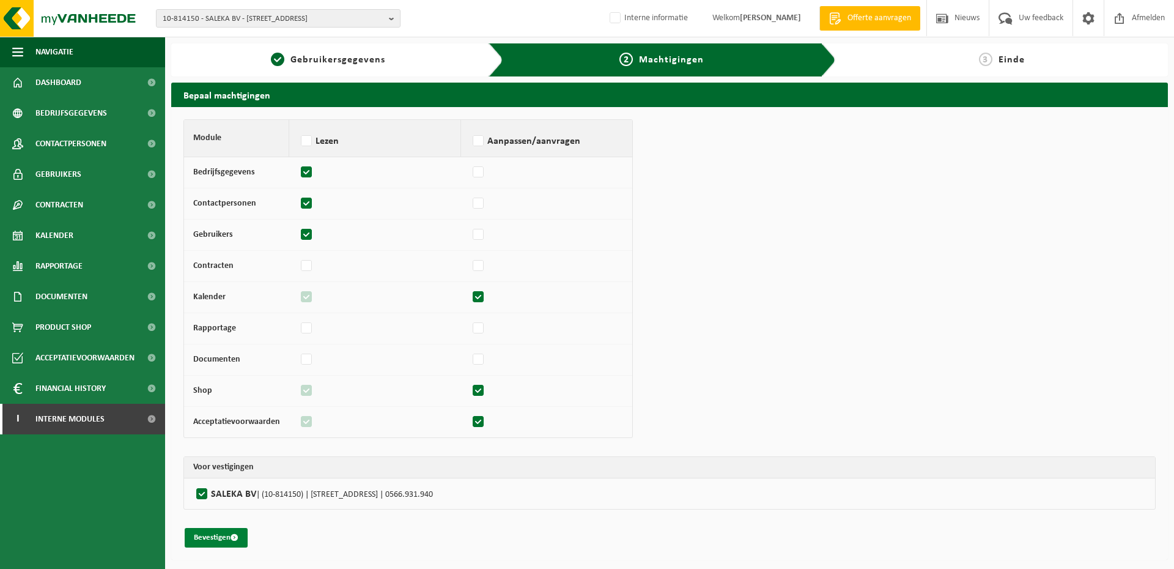
click at [216, 541] on button "Bevestigen" at bounding box center [216, 538] width 63 height 20
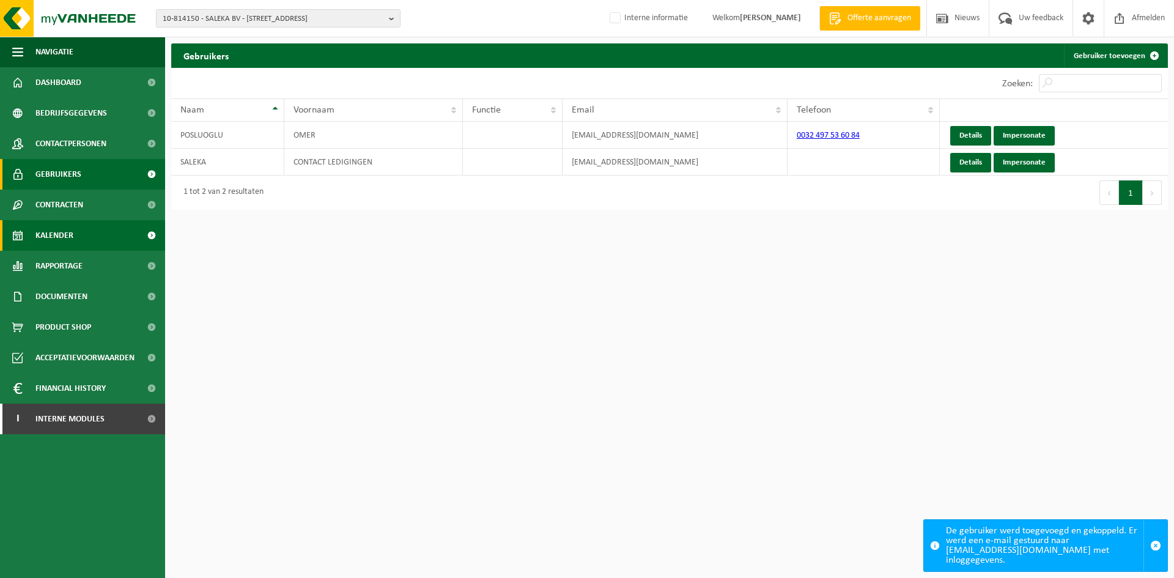
click at [86, 235] on link "Kalender" at bounding box center [82, 235] width 165 height 31
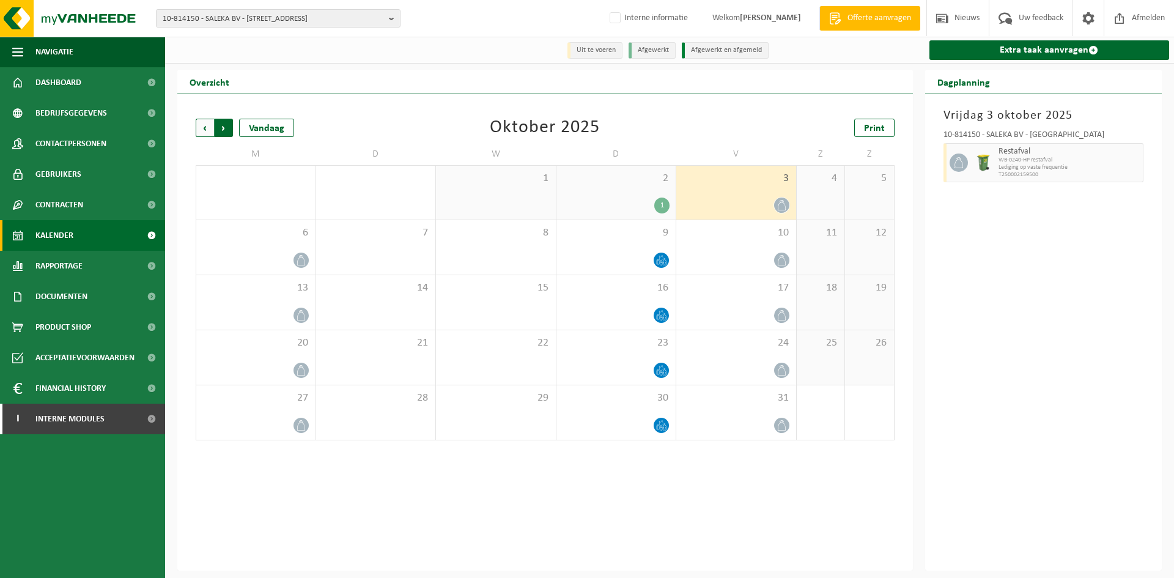
click at [199, 124] on span "Vorige" at bounding box center [205, 128] width 18 height 18
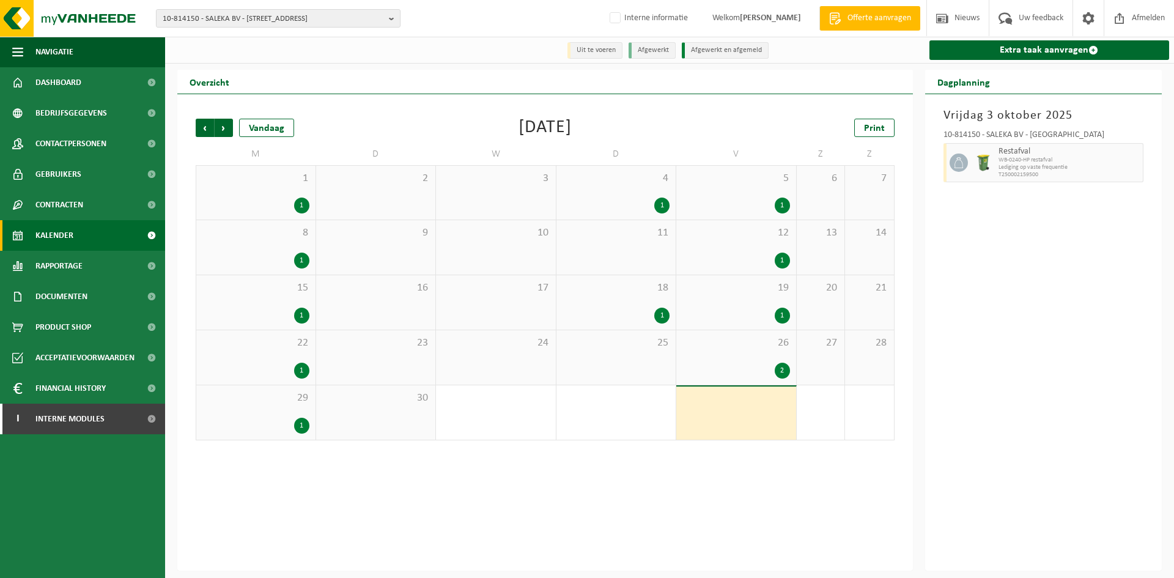
click at [646, 246] on div "11" at bounding box center [617, 247] width 120 height 54
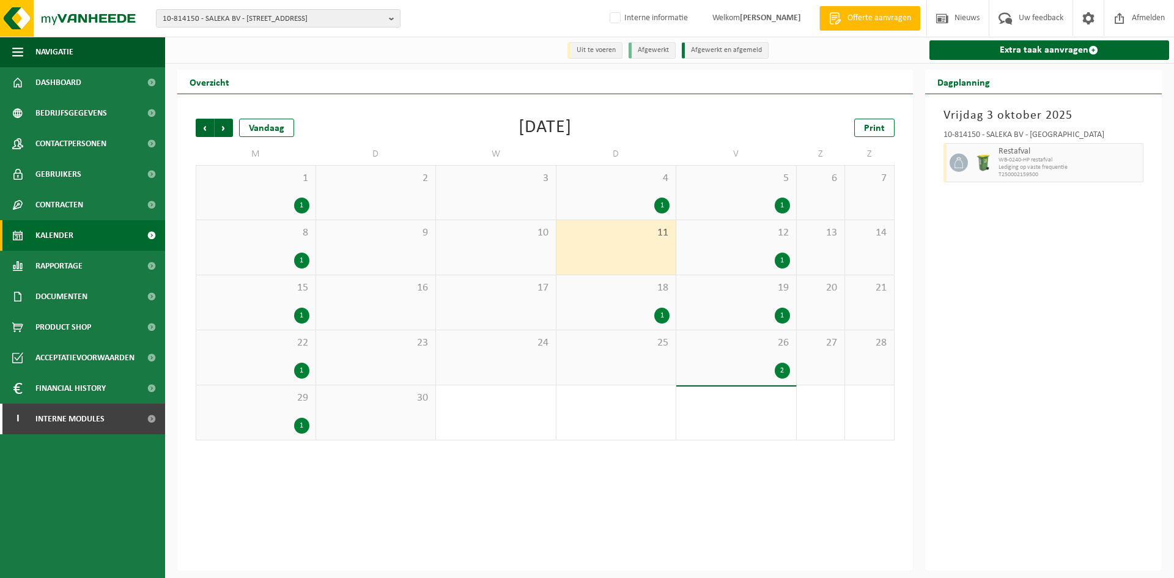
click at [639, 183] on span "4" at bounding box center [617, 178] width 108 height 13
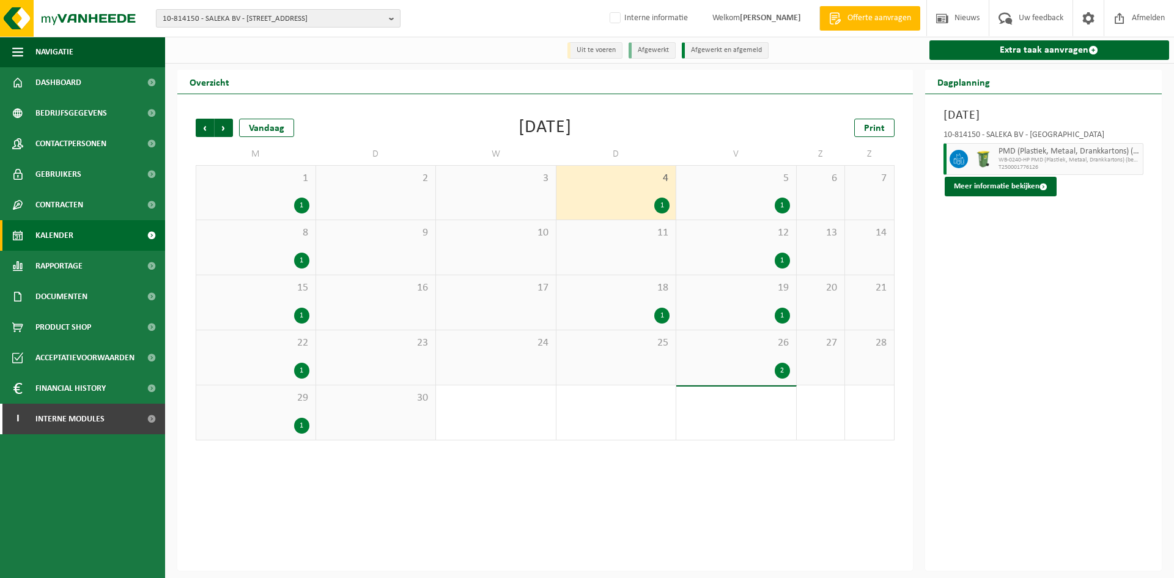
click at [246, 20] on span "10-814150 - SALEKA BV - [STREET_ADDRESS]" at bounding box center [273, 19] width 221 height 18
type input "10-967428"
click at [253, 46] on div "10-967428" at bounding box center [278, 37] width 243 height 19
click at [250, 52] on strong "10-967428 - DKM SHOP NV - 8800 ROESELARE, IEPERSEWEG 144" at bounding box center [268, 55] width 211 height 9
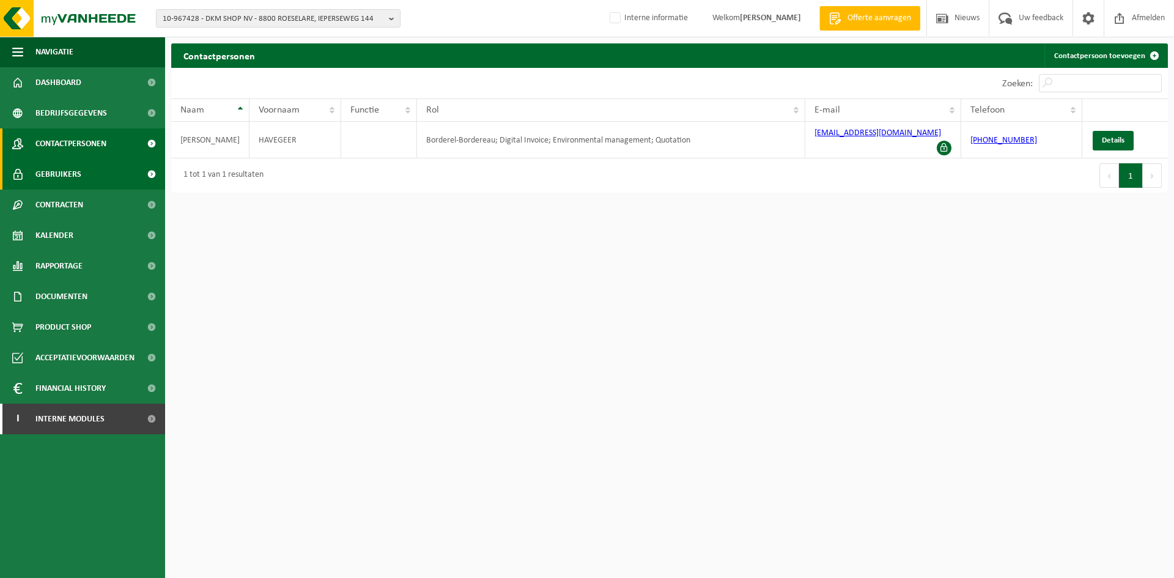
click at [80, 171] on span "Gebruikers" at bounding box center [58, 174] width 46 height 31
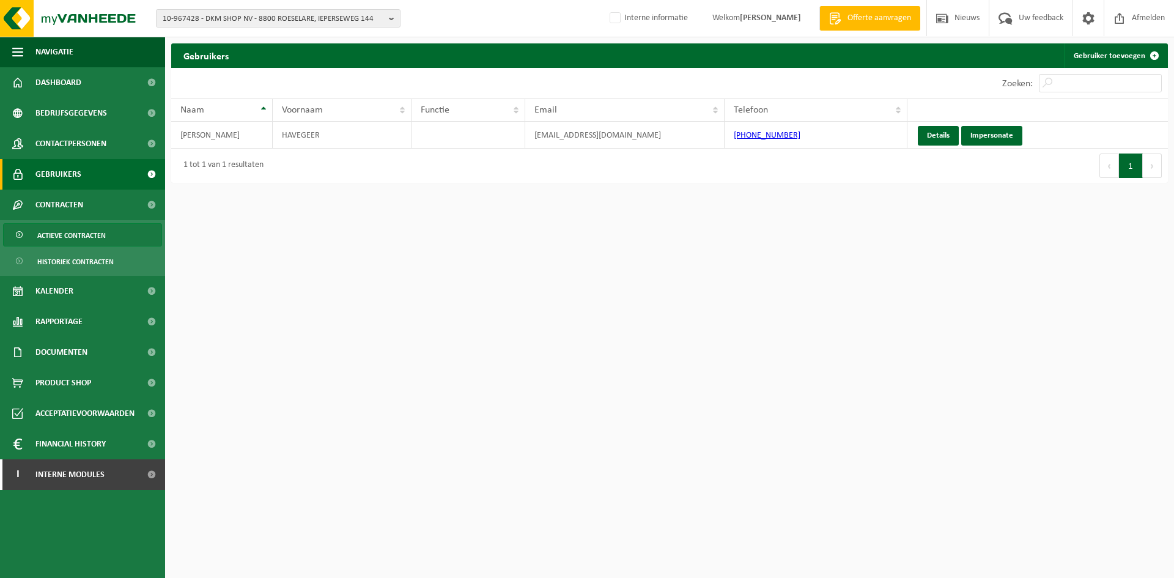
click at [113, 237] on link "Actieve contracten" at bounding box center [82, 234] width 159 height 23
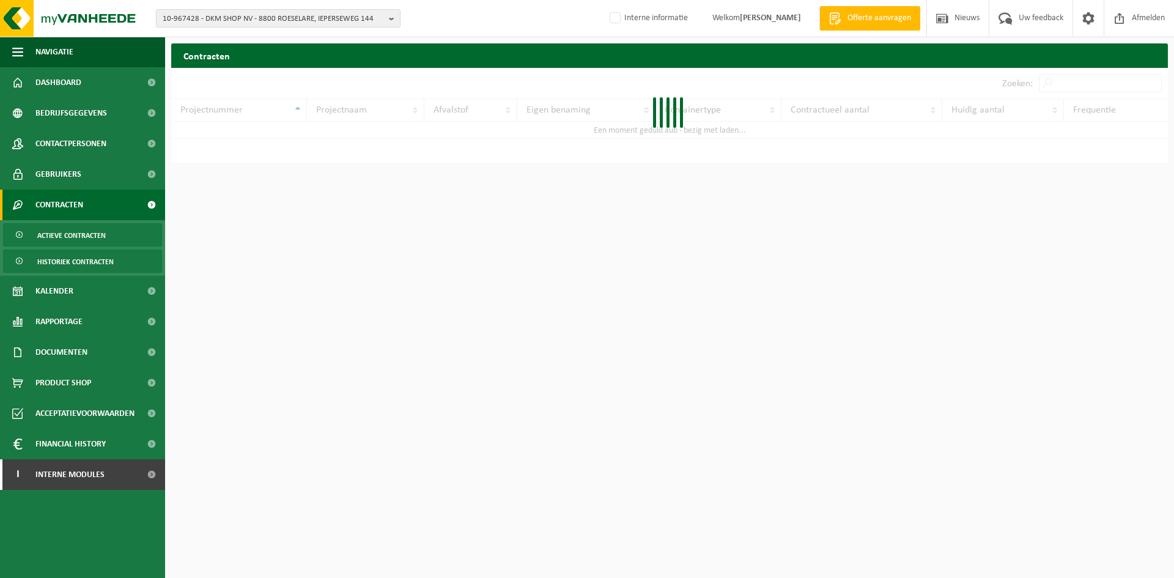
click at [101, 257] on span "Historiek contracten" at bounding box center [75, 261] width 76 height 23
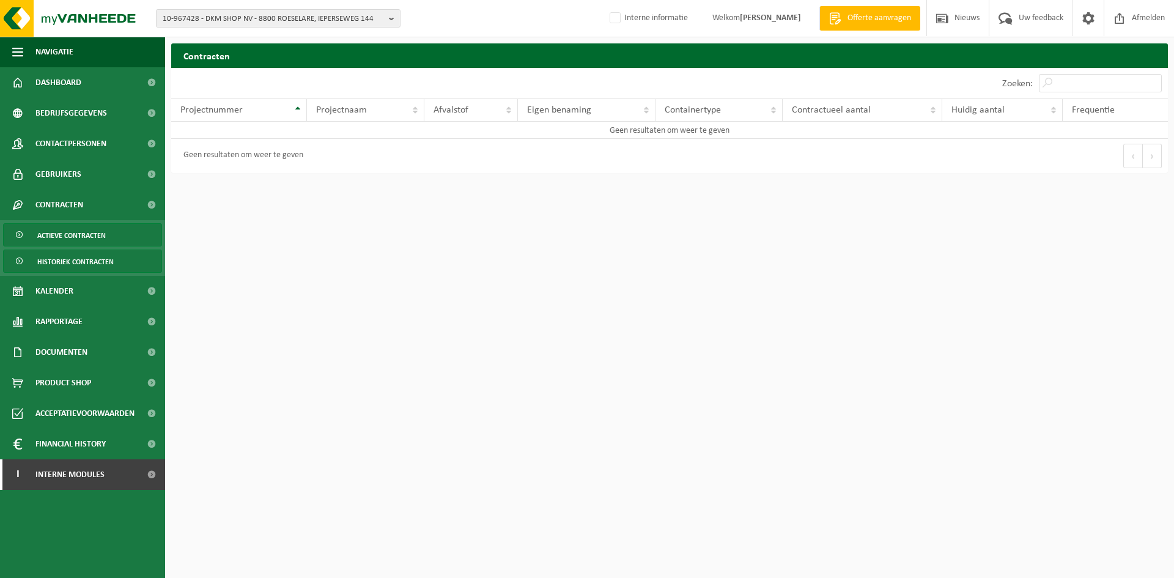
click at [102, 237] on span "Actieve contracten" at bounding box center [71, 235] width 68 height 23
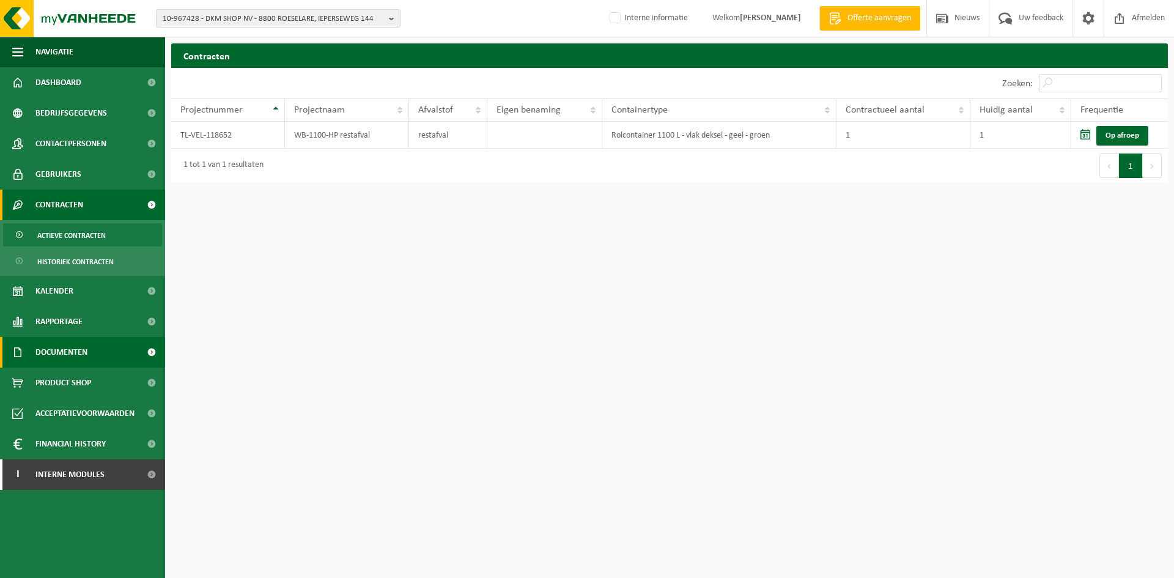
click at [91, 358] on link "Documenten" at bounding box center [82, 352] width 165 height 31
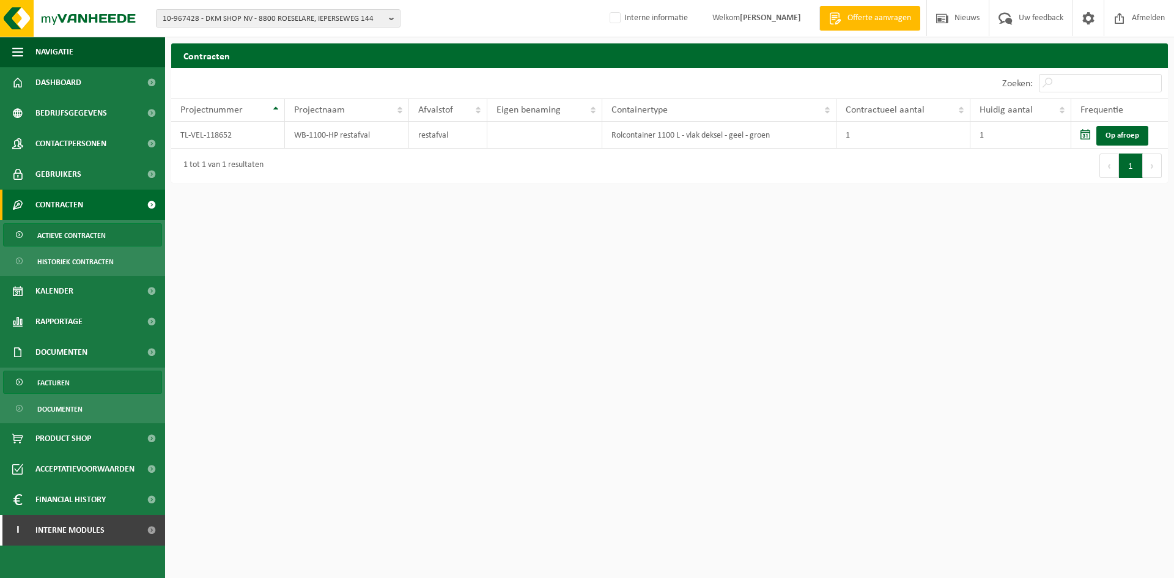
click at [65, 390] on span "Facturen" at bounding box center [53, 382] width 32 height 23
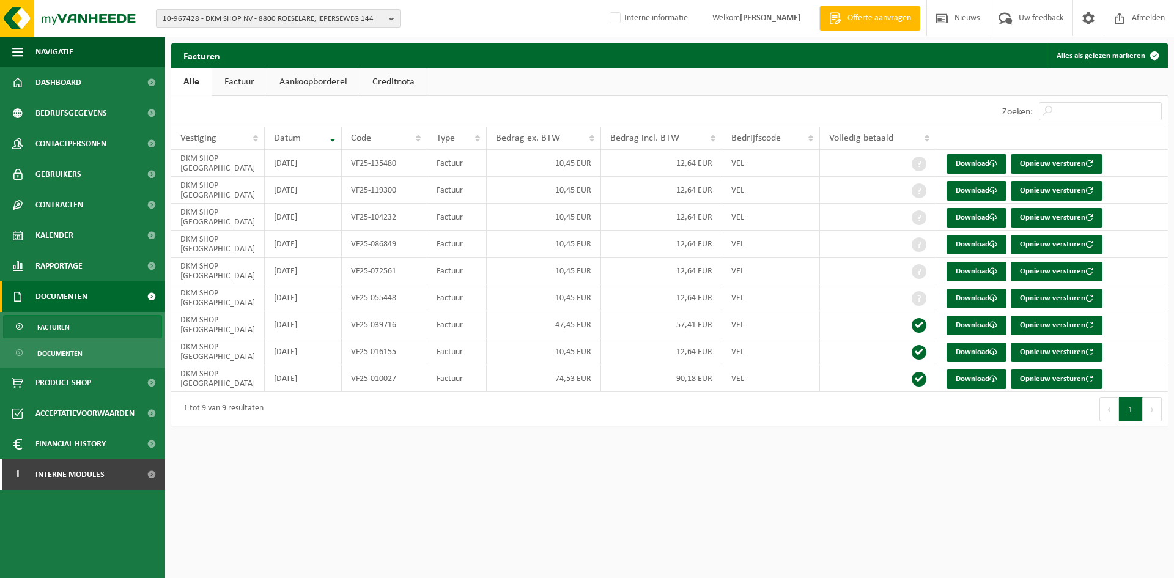
click at [220, 21] on span "10-967428 - DKM SHOP NV - 8800 ROESELARE, IEPERSEWEG 144" at bounding box center [273, 19] width 221 height 18
click at [186, 41] on input "text" at bounding box center [278, 38] width 239 height 15
paste input "10-814150"
type input "10-814150"
click at [200, 62] on li "10-814150 - SALEKA BV - 8500 KORTRIJK, DOORNIKSTRAAT 26" at bounding box center [278, 56] width 239 height 15
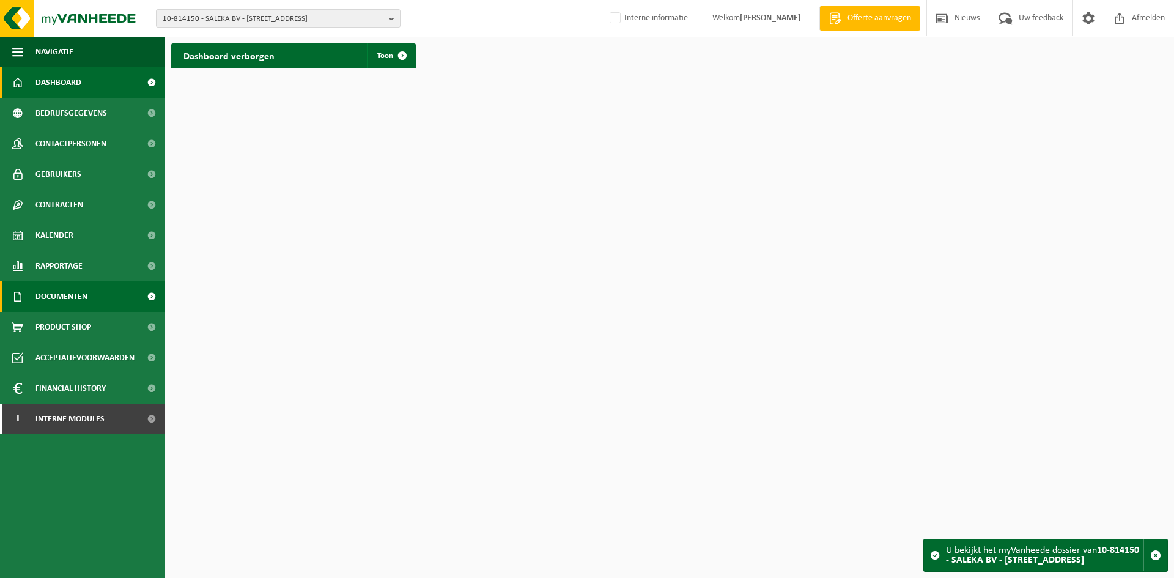
click at [95, 298] on link "Documenten" at bounding box center [82, 296] width 165 height 31
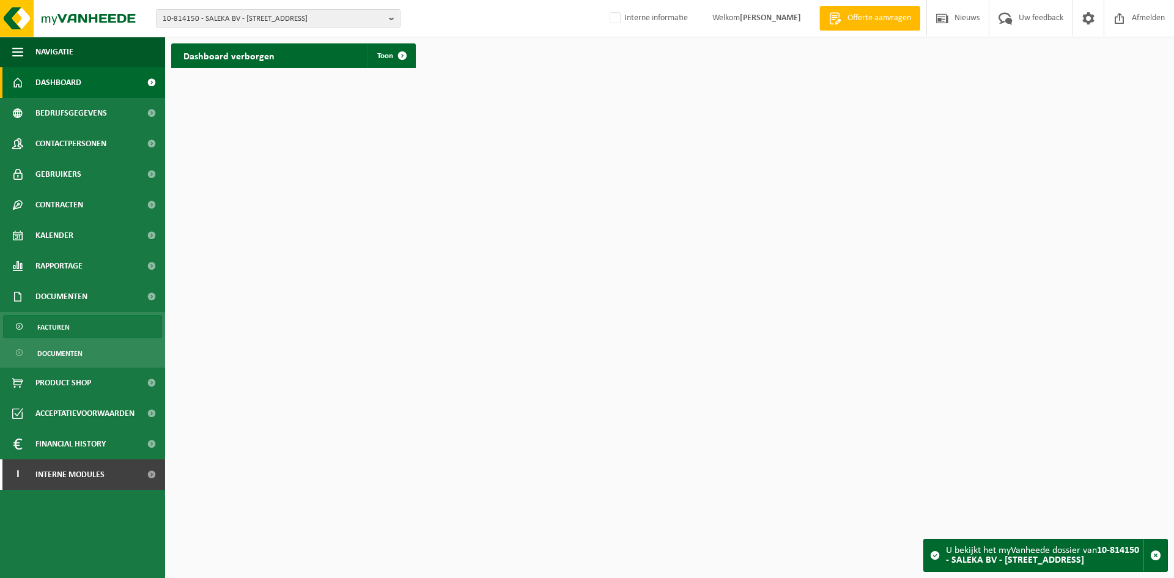
click at [83, 331] on link "Facturen" at bounding box center [82, 326] width 159 height 23
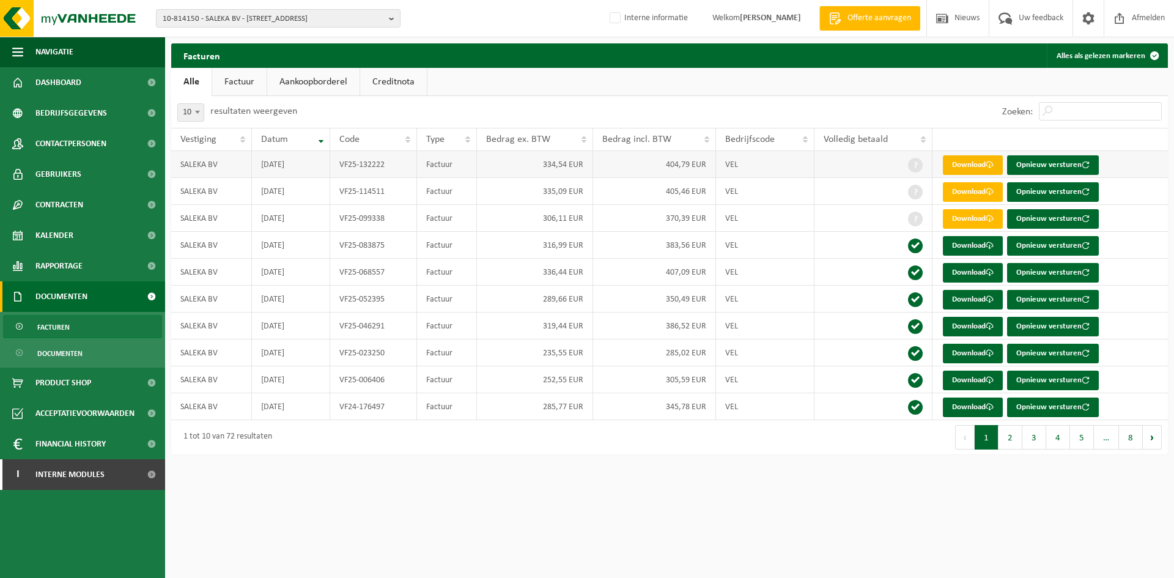
click at [985, 166] on link "Download" at bounding box center [973, 165] width 60 height 20
click at [980, 188] on link "Download" at bounding box center [973, 192] width 60 height 20
click at [977, 220] on link "Download" at bounding box center [973, 219] width 60 height 20
click at [968, 166] on link "Download" at bounding box center [973, 165] width 60 height 20
click at [981, 224] on link "Download" at bounding box center [973, 219] width 60 height 20
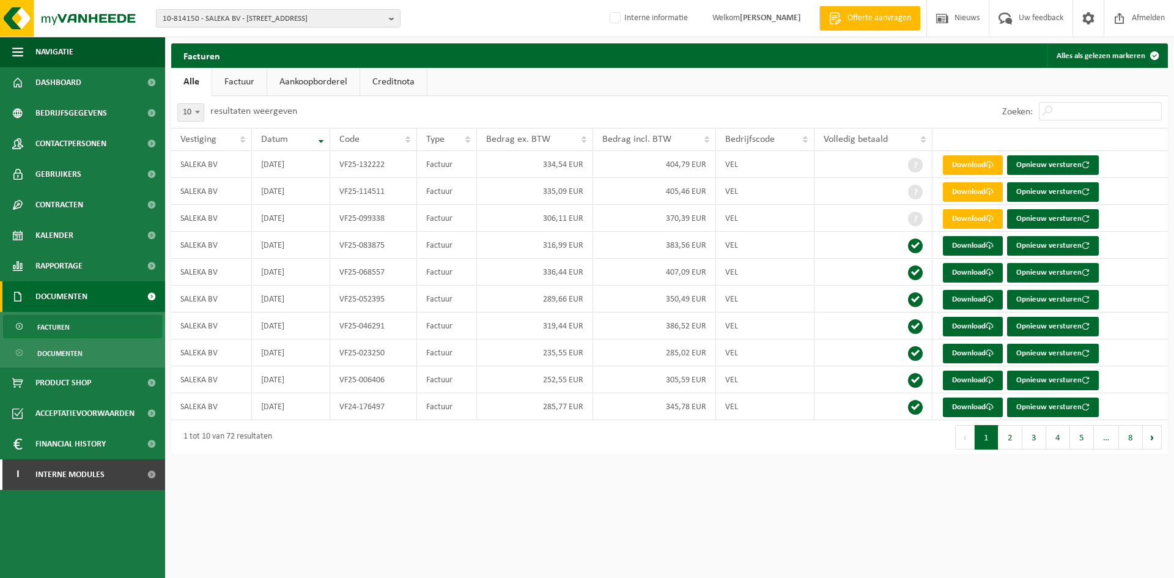
click at [505, 525] on html "10-814150 - SALEKA BV - 8500 KORTRIJK, DOORNIKSTRAAT 26 10-814150 - SALEKA BV -…" at bounding box center [587, 289] width 1174 height 578
click at [443, 520] on html "10-814150 - SALEKA BV - 8500 KORTRIJK, DOORNIKSTRAAT 26 10-814150 - SALEKA BV -…" at bounding box center [587, 289] width 1174 height 578
click at [274, 20] on span "10-814150 - SALEKA BV - 8500 KORTRIJK, DOORNIKSTRAAT 26" at bounding box center [273, 19] width 221 height 18
type input "10-992643"
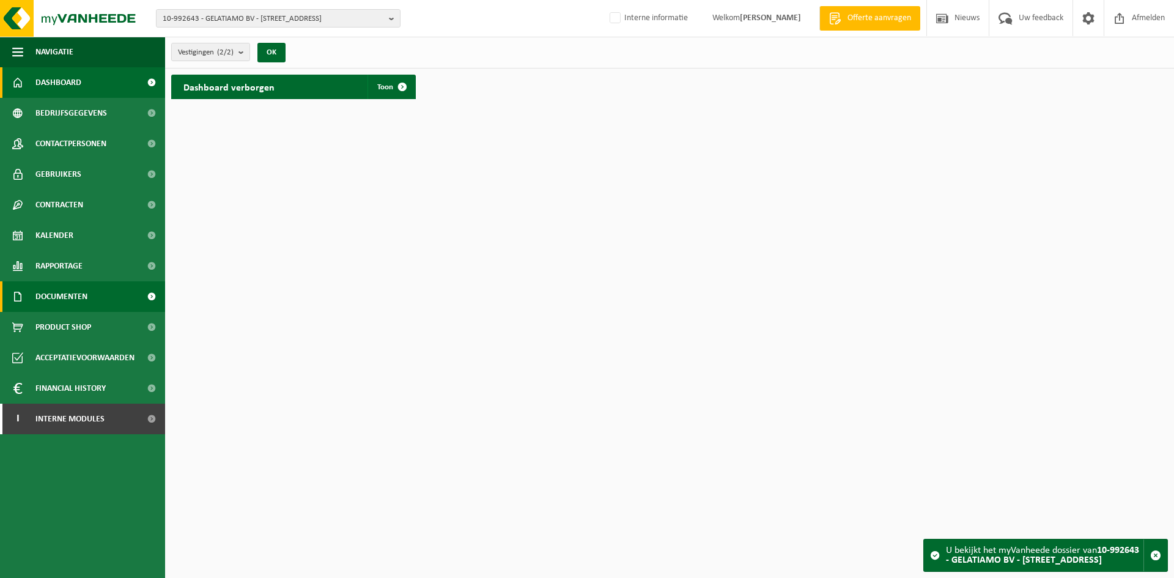
click at [68, 294] on span "Documenten" at bounding box center [61, 296] width 52 height 31
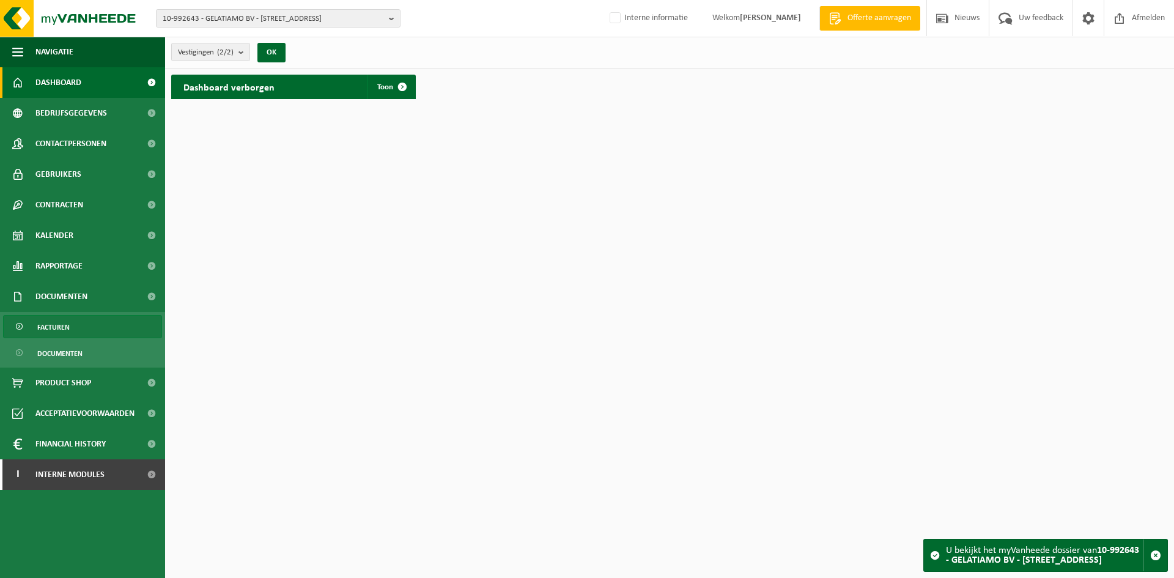
click at [58, 333] on span "Facturen" at bounding box center [53, 327] width 32 height 23
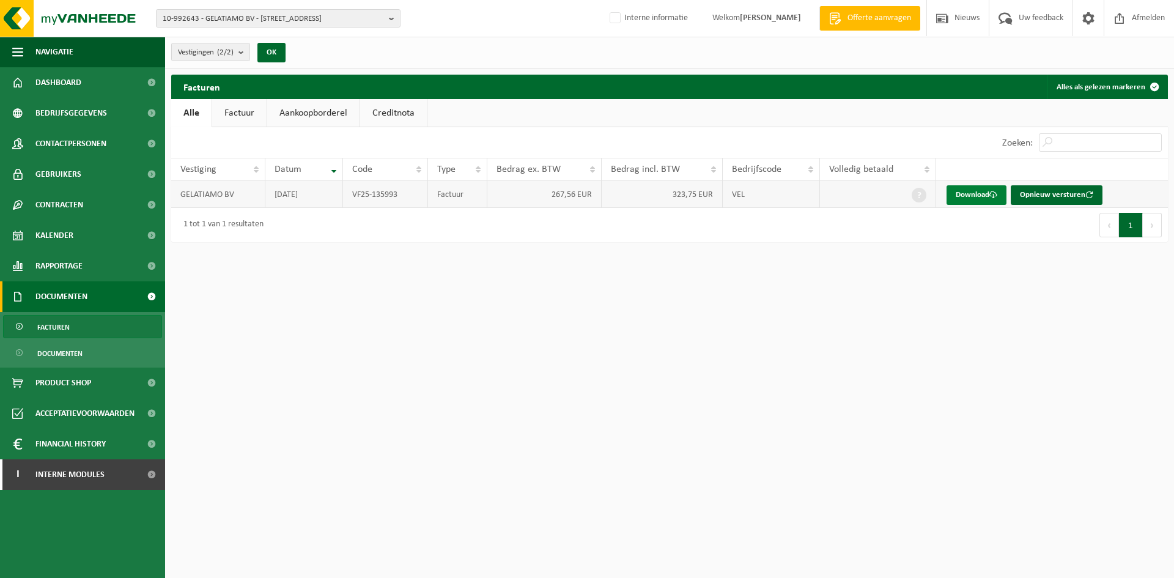
click at [999, 190] on link "Download" at bounding box center [977, 195] width 60 height 20
click at [206, 12] on span "10-992643 - GELATIAMO BV - [STREET_ADDRESS]" at bounding box center [273, 19] width 221 height 18
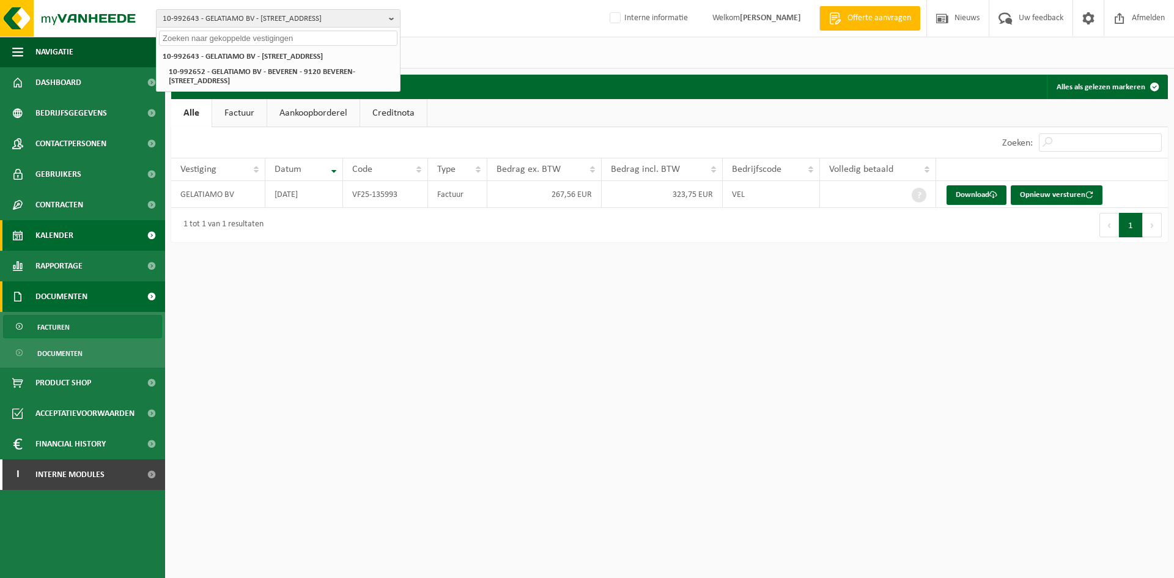
click at [78, 236] on link "Kalender" at bounding box center [82, 235] width 165 height 31
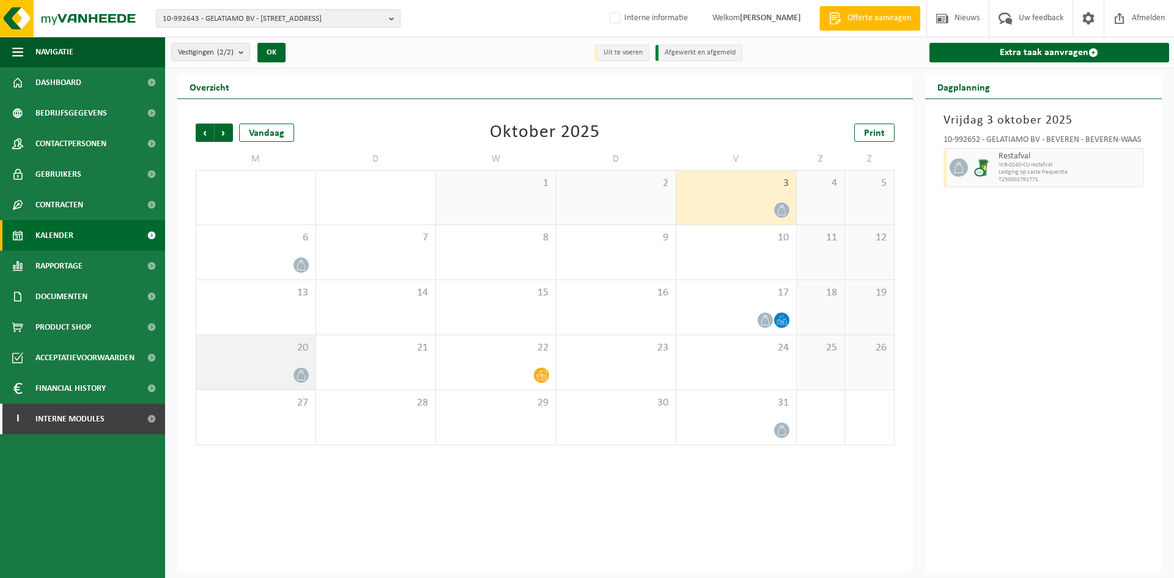
click at [273, 354] on div "20" at bounding box center [255, 362] width 119 height 54
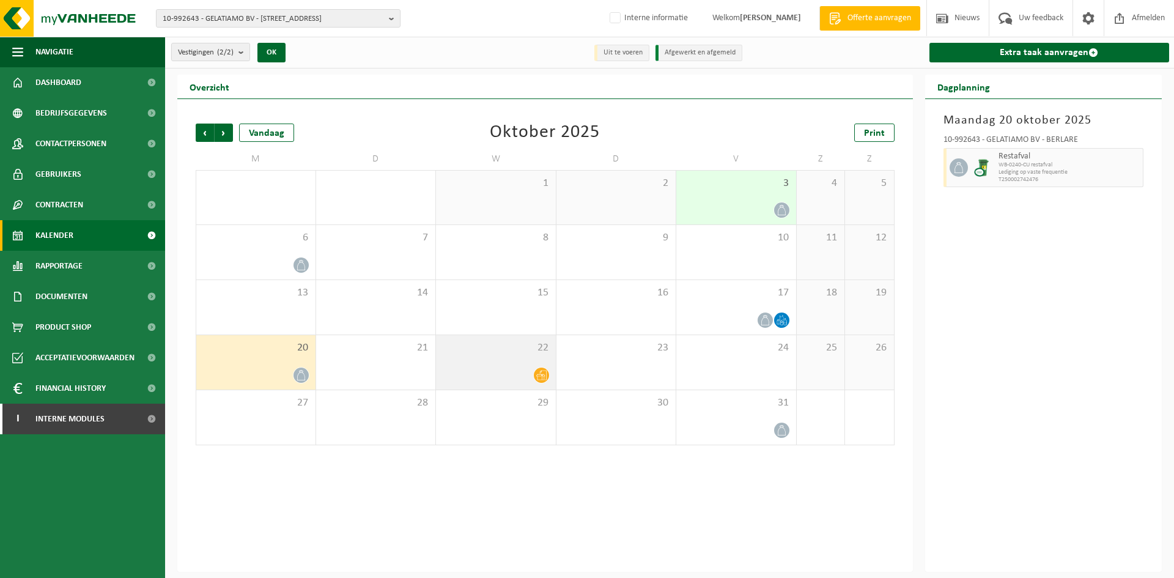
click at [511, 360] on div "22" at bounding box center [496, 362] width 120 height 54
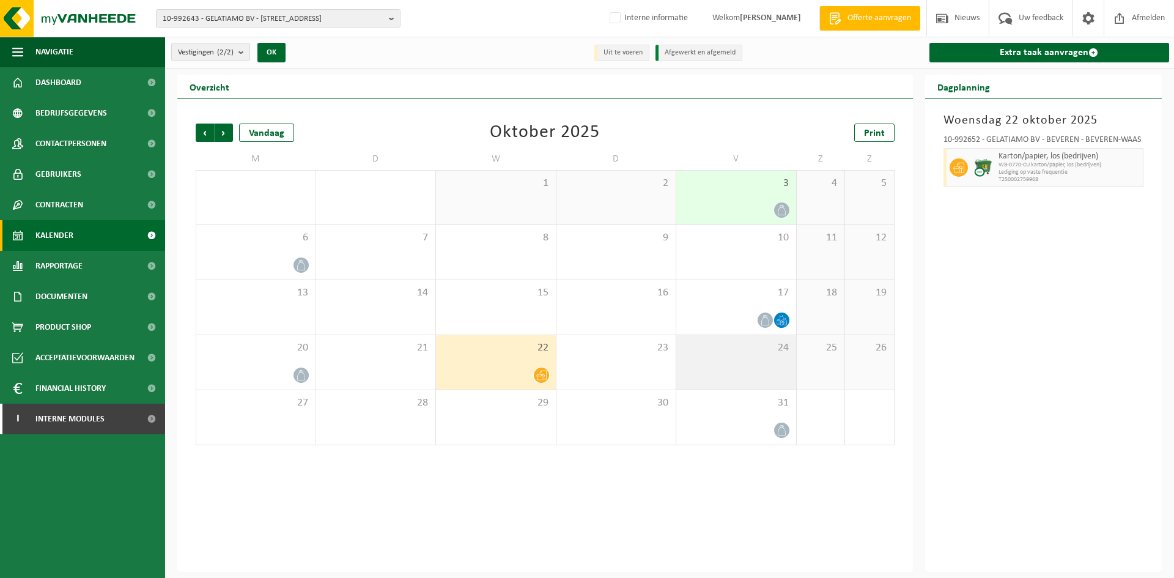
click at [747, 366] on div "24" at bounding box center [736, 362] width 120 height 54
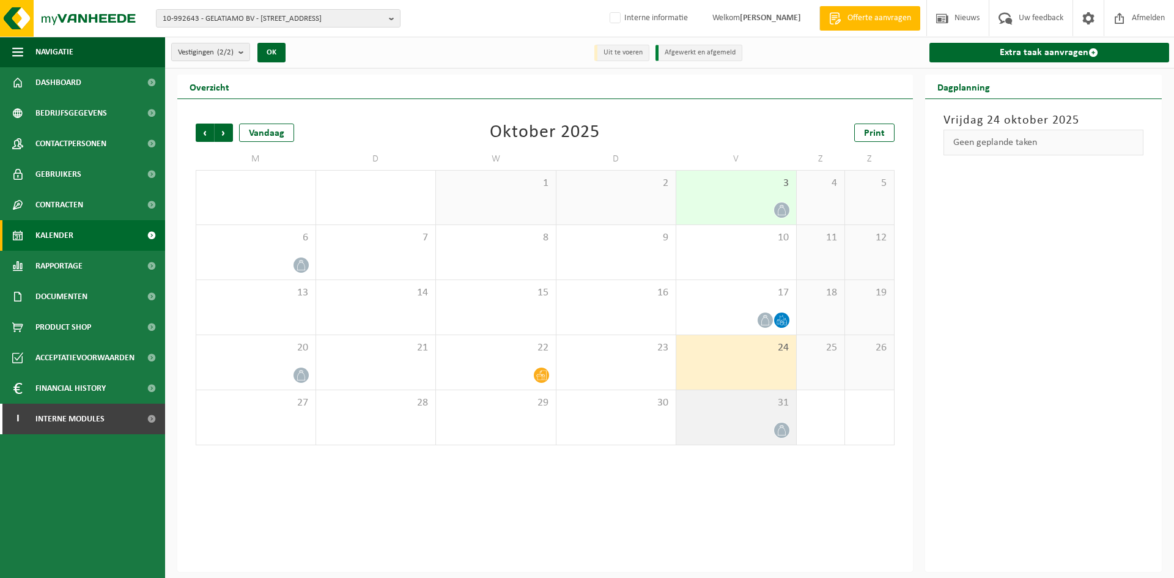
click at [764, 429] on div at bounding box center [737, 430] width 108 height 17
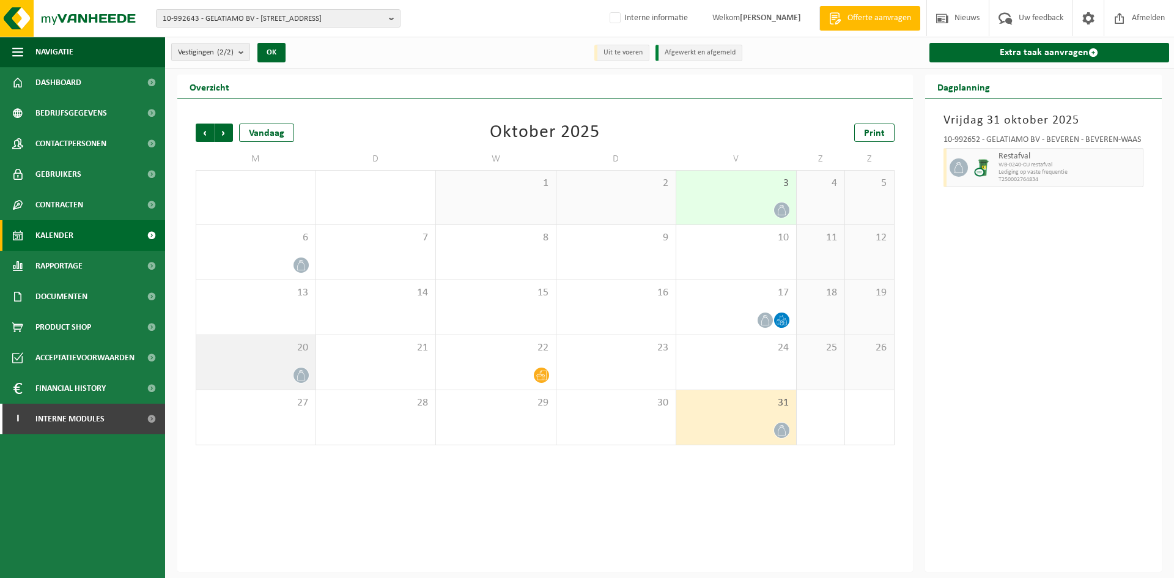
click at [303, 352] on span "20" at bounding box center [255, 347] width 107 height 13
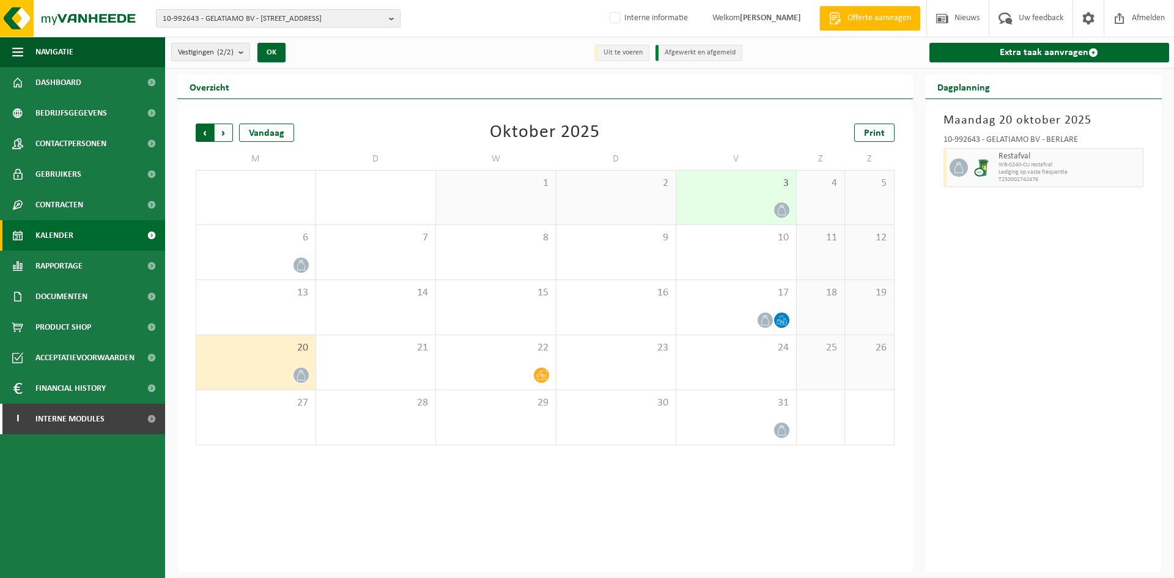
click at [223, 125] on span "Volgende" at bounding box center [224, 133] width 18 height 18
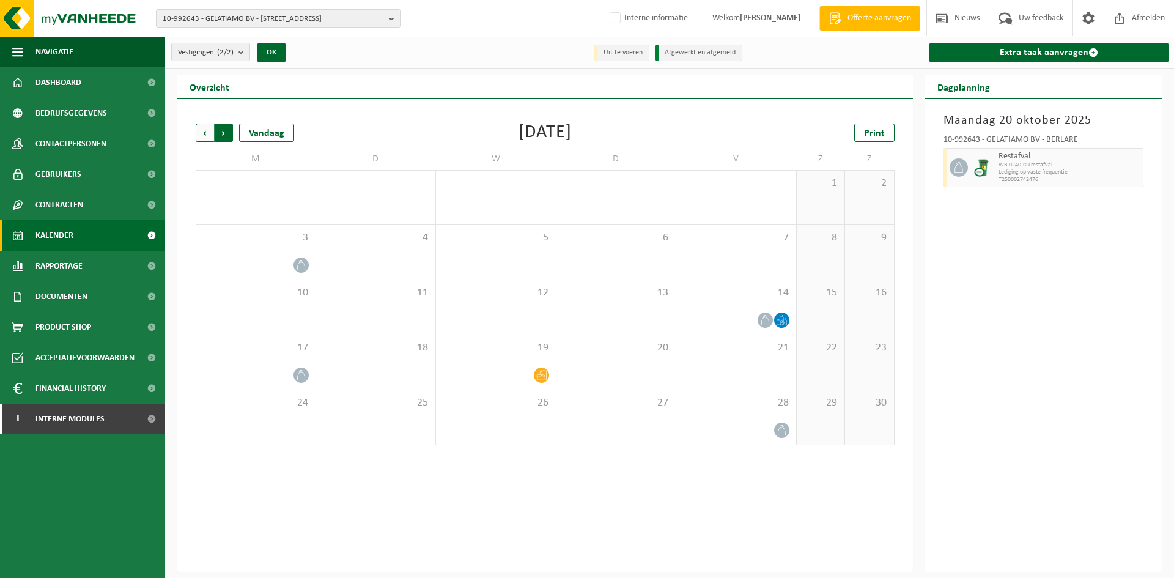
click at [199, 133] on span "Vorige" at bounding box center [205, 133] width 18 height 18
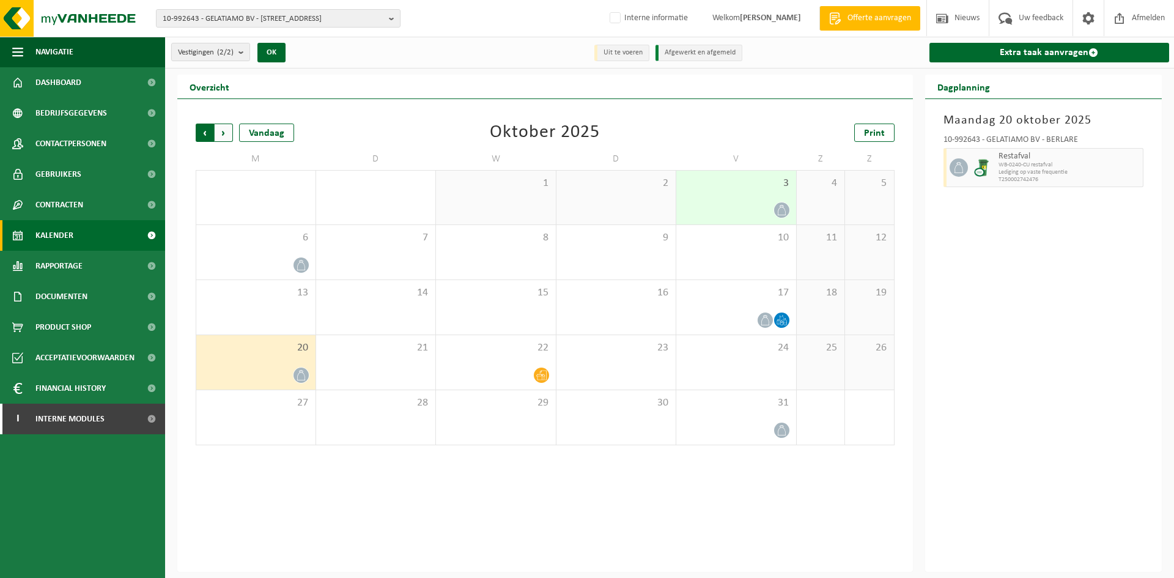
click at [217, 132] on span "Volgende" at bounding box center [224, 133] width 18 height 18
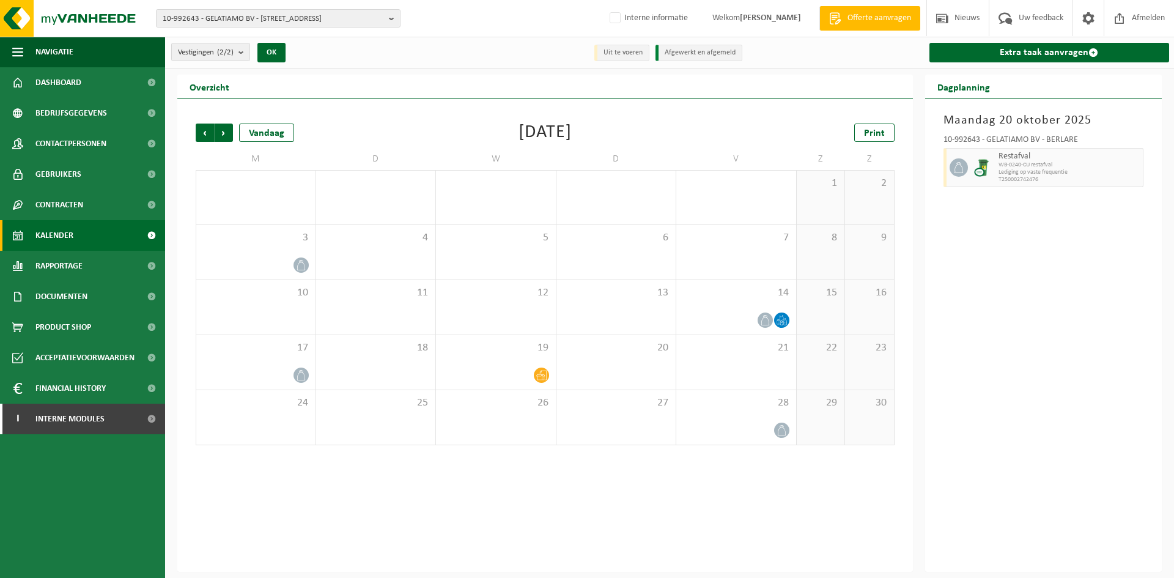
click at [204, 122] on div "Vorige Volgende Vandaag [DATE] Print M D W D V Z Z 27 28 29 30 31 1 2 3 4 5 6 7…" at bounding box center [545, 284] width 711 height 346
click at [204, 128] on span "Vorige" at bounding box center [205, 133] width 18 height 18
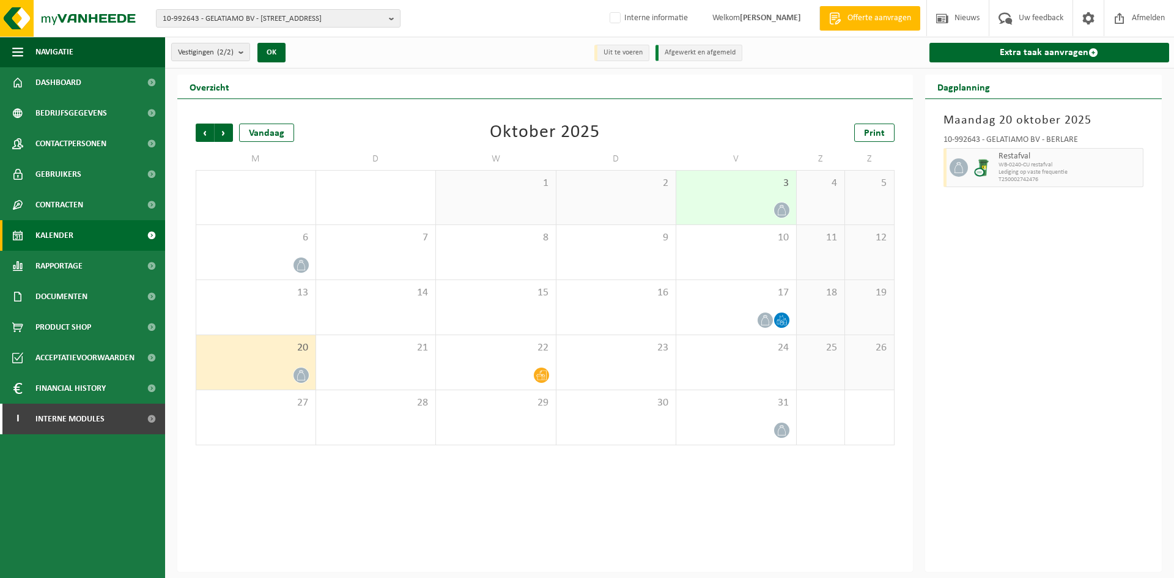
click at [204, 128] on span "Vorige" at bounding box center [205, 133] width 18 height 18
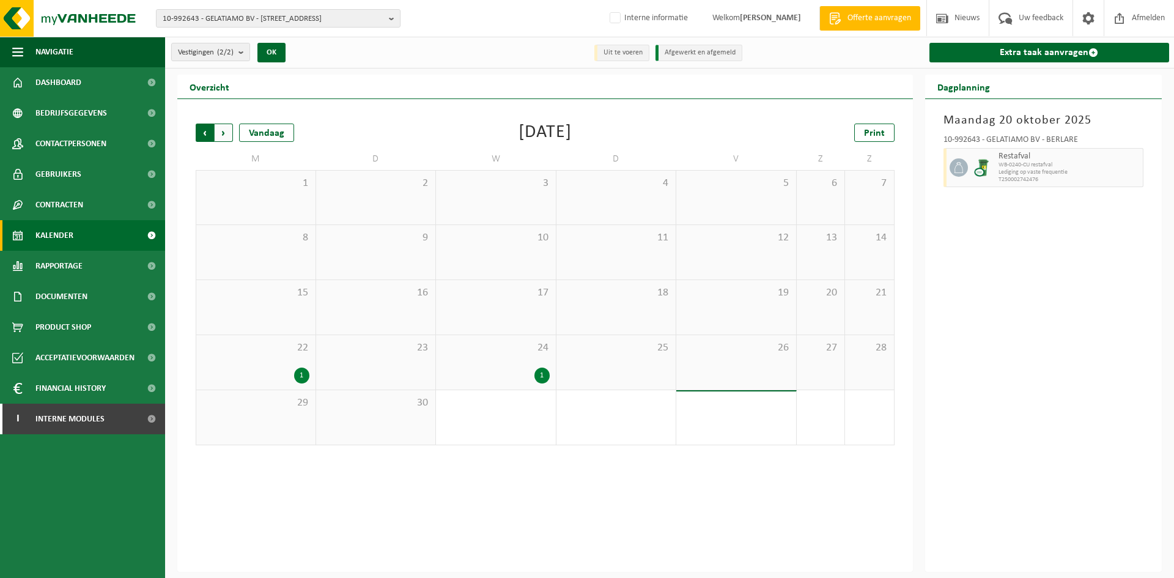
click at [225, 128] on span "Volgende" at bounding box center [224, 133] width 18 height 18
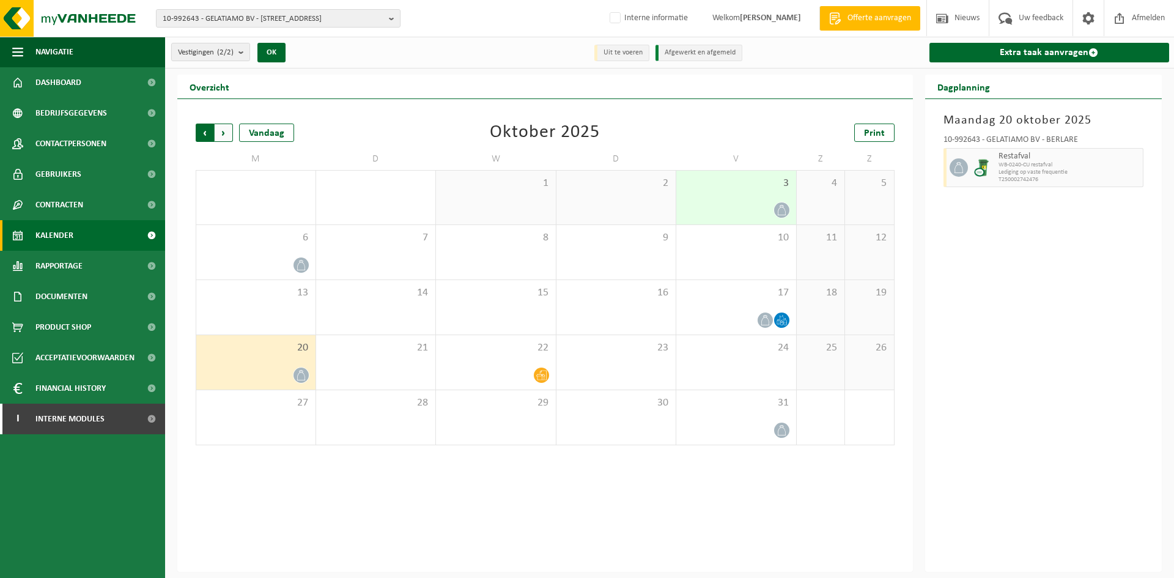
click at [224, 128] on span "Volgende" at bounding box center [224, 133] width 18 height 18
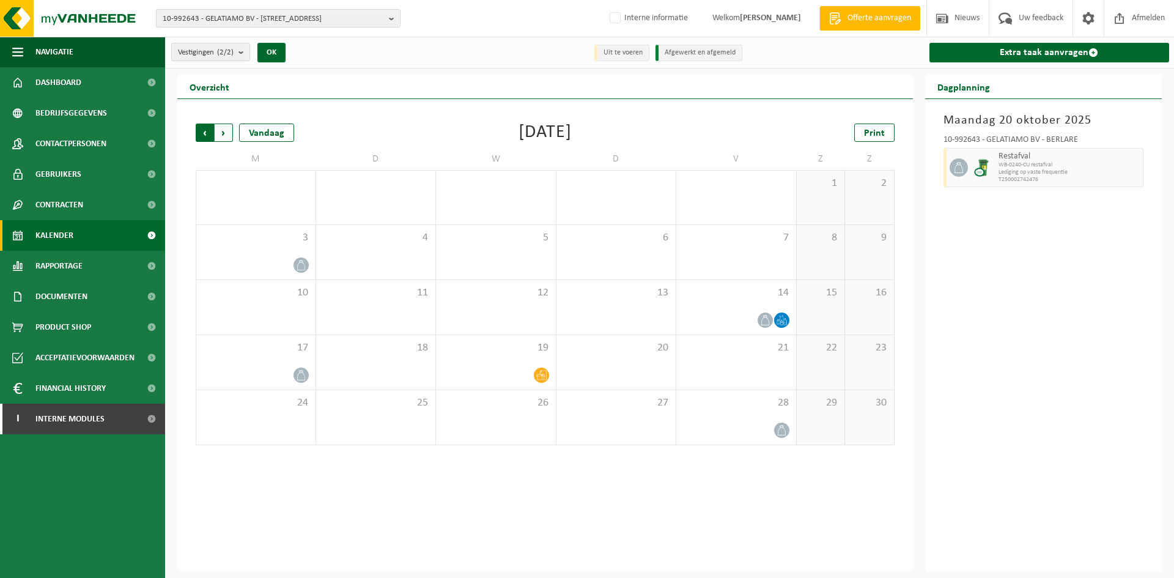
click at [224, 130] on span "Volgende" at bounding box center [224, 133] width 18 height 18
click at [210, 125] on span "Vorige" at bounding box center [205, 133] width 18 height 18
click at [256, 361] on div "17" at bounding box center [255, 362] width 119 height 54
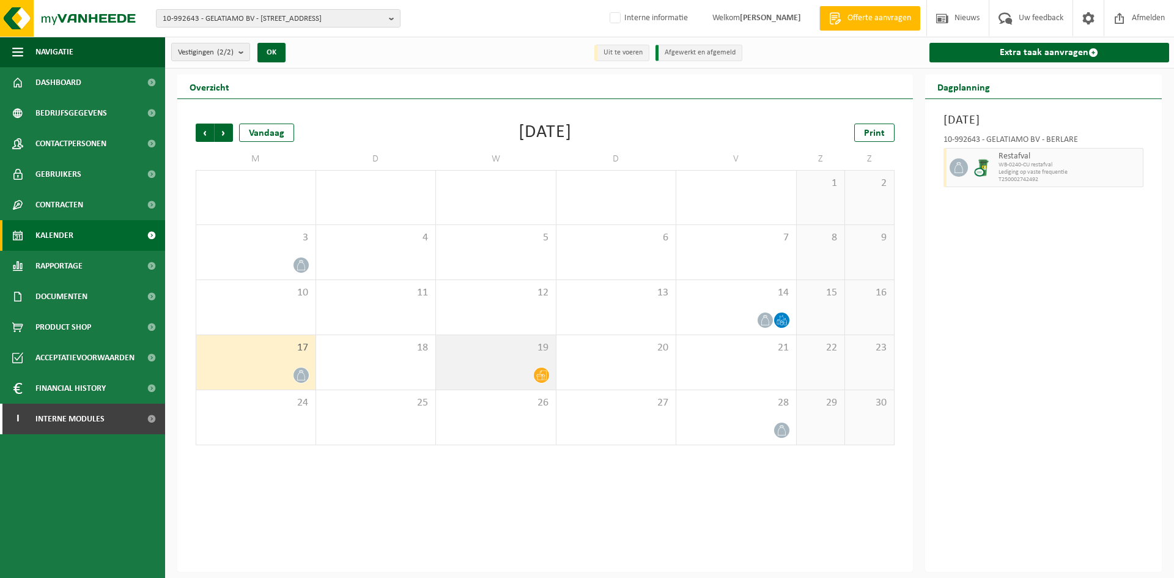
click at [501, 367] on div at bounding box center [496, 375] width 108 height 17
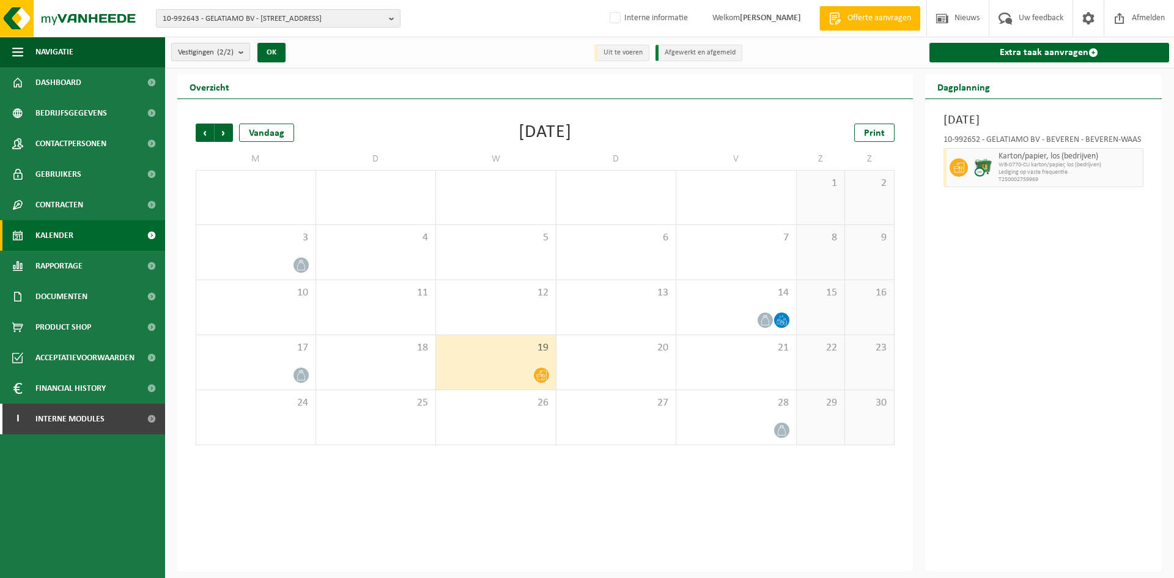
click at [220, 55] on span "Vestigingen (2/2)" at bounding box center [206, 52] width 56 height 18
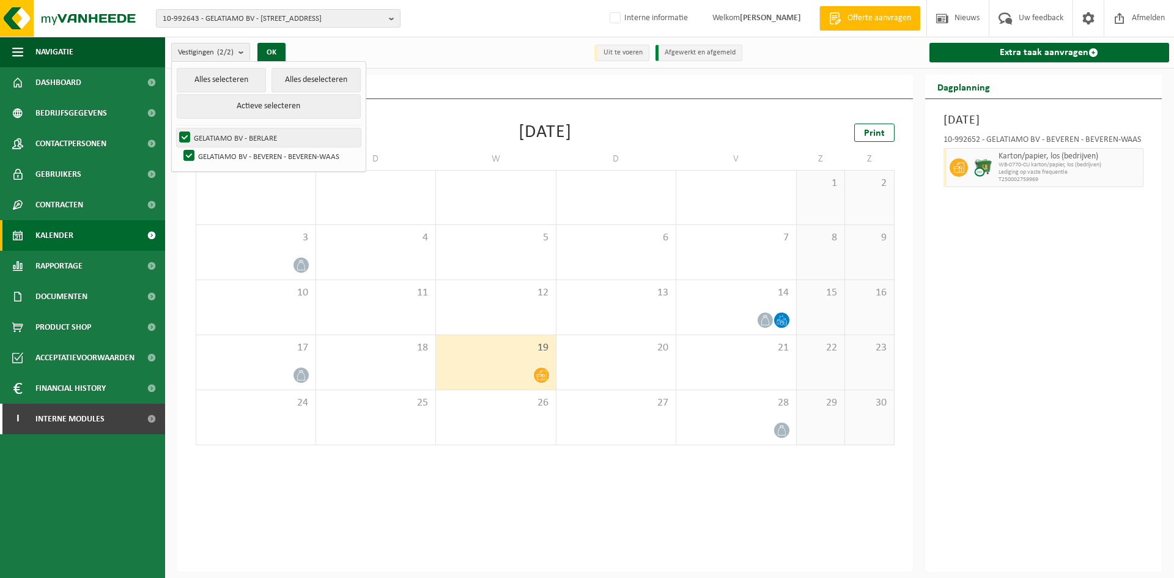
click at [224, 135] on label "GELATIAMO BV - BERLARE" at bounding box center [269, 137] width 184 height 18
click at [175, 128] on input "GELATIAMO BV - BERLARE" at bounding box center [174, 128] width 1 height 1
checkbox input "false"
click at [278, 50] on button "OK" at bounding box center [271, 53] width 28 height 20
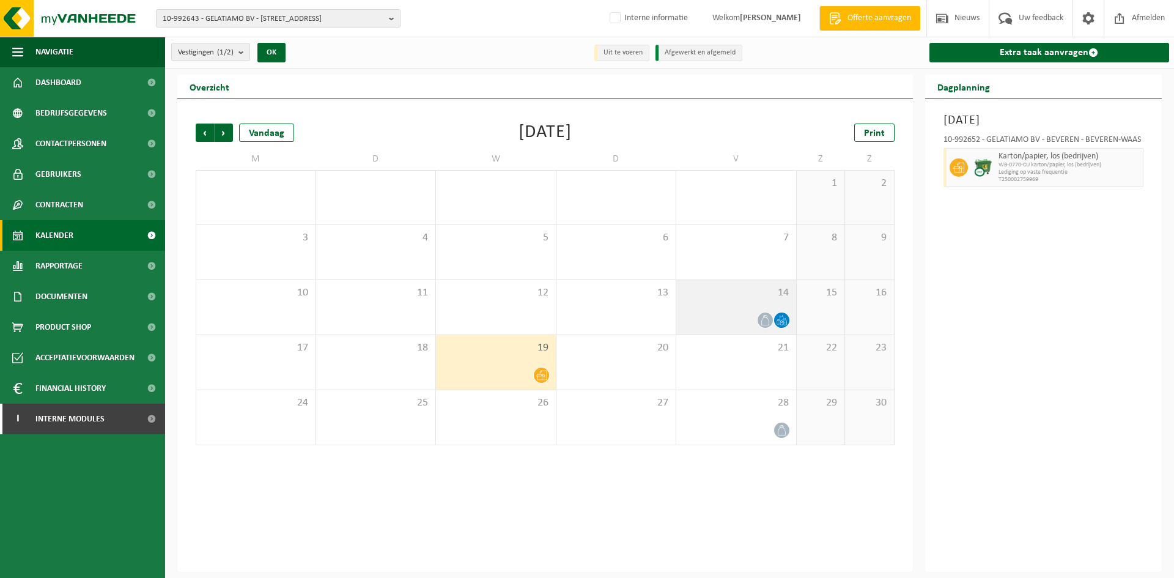
click at [745, 311] on div "14" at bounding box center [736, 307] width 120 height 54
